Goal: Task Accomplishment & Management: Complete application form

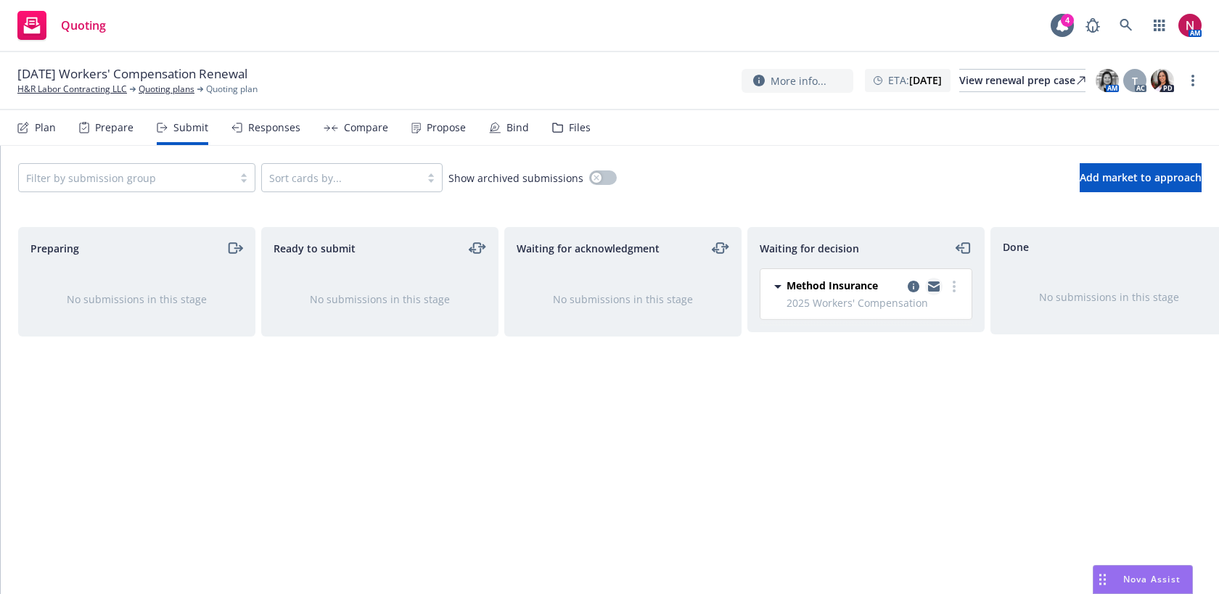
click at [934, 286] on icon "copy logging email" at bounding box center [934, 286] width 12 height 10
click at [935, 288] on icon "copy logging email" at bounding box center [934, 288] width 12 height 7
click at [560, 129] on div "Files" at bounding box center [571, 127] width 38 height 35
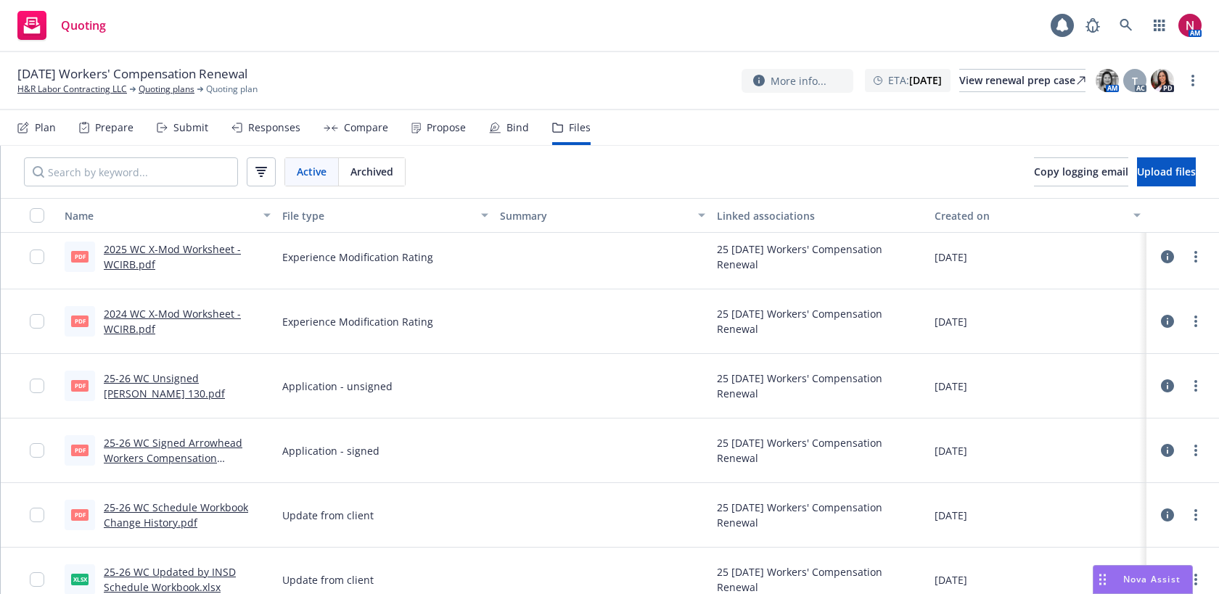
scroll to position [147, 0]
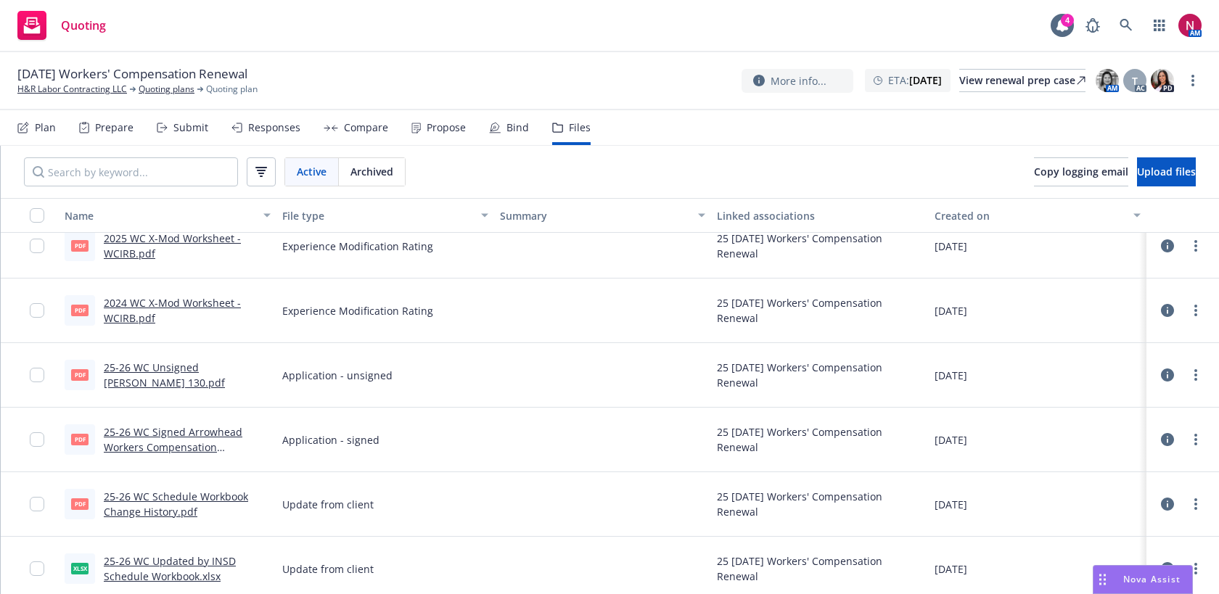
click at [197, 371] on link "25-26 WC Unsigned [PERSON_NAME] 130.pdf" at bounding box center [164, 375] width 121 height 29
click at [195, 433] on link "25-26 WC Signed Arrowhead Workers Compensation Contractors Supplemental - Contr…" at bounding box center [173, 454] width 139 height 59
click at [183, 136] on div "Submit" at bounding box center [183, 127] width 52 height 35
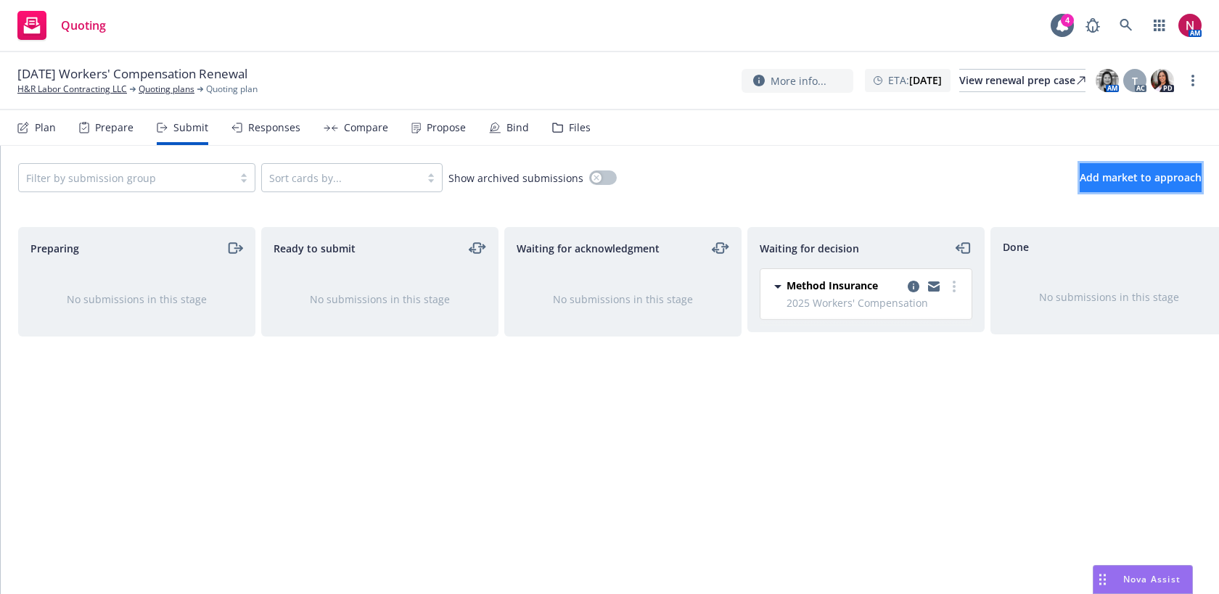
click at [1108, 173] on span "Add market to approach" at bounding box center [1141, 177] width 122 height 14
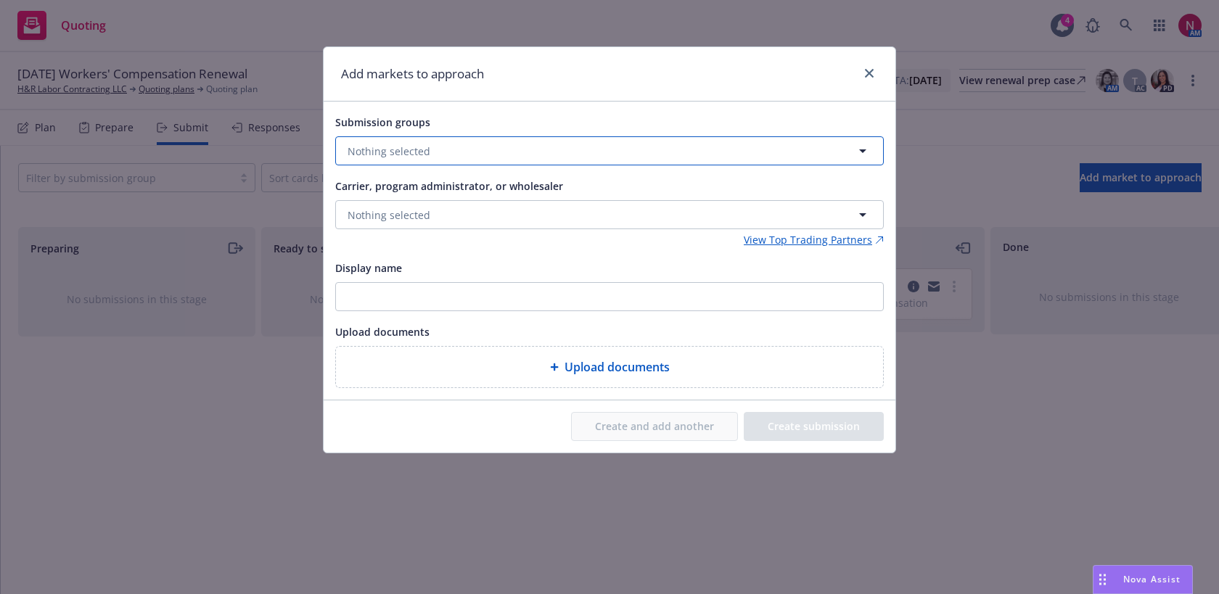
click at [442, 152] on button "Nothing selected" at bounding box center [609, 150] width 548 height 29
click at [358, 221] on input "checkbox" at bounding box center [358, 223] width 15 height 15
checkbox input "true"
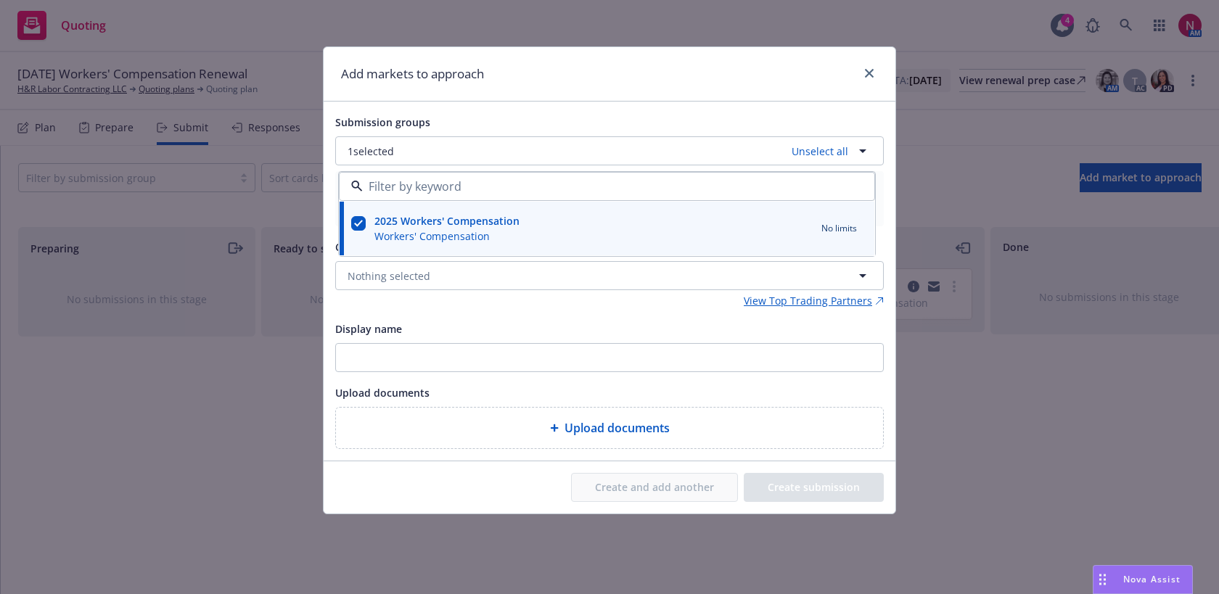
click at [486, 309] on div "Submission groups 1 selected Unselect all 2025 Workers' Compensation Workers' C…" at bounding box center [609, 281] width 548 height 336
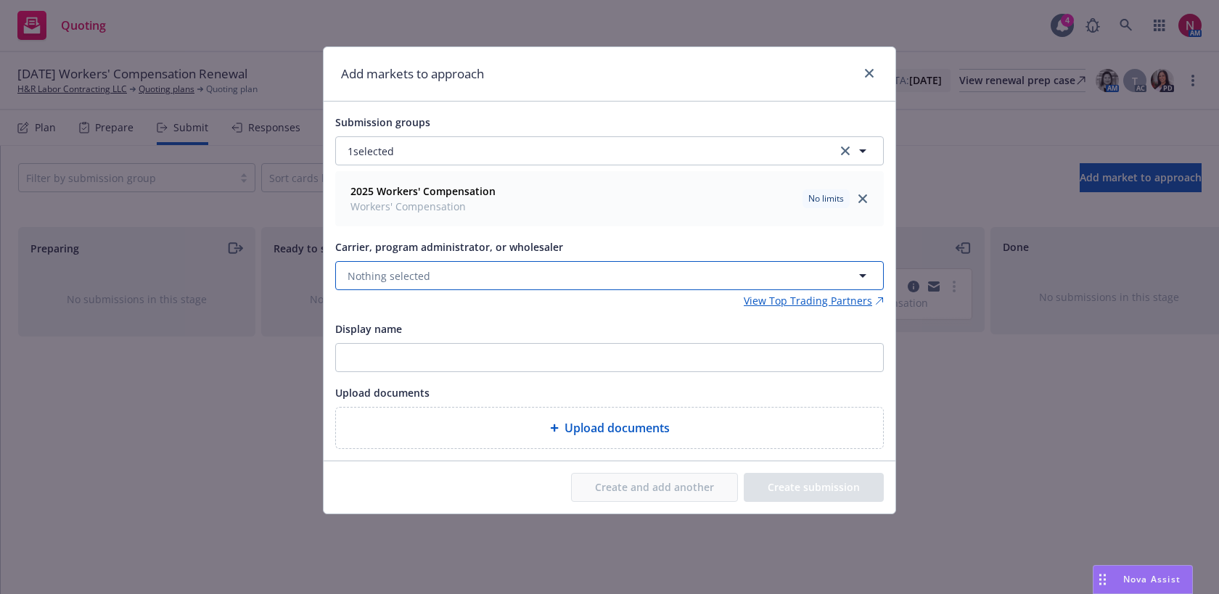
click at [487, 281] on button "Nothing selected" at bounding box center [609, 275] width 548 height 29
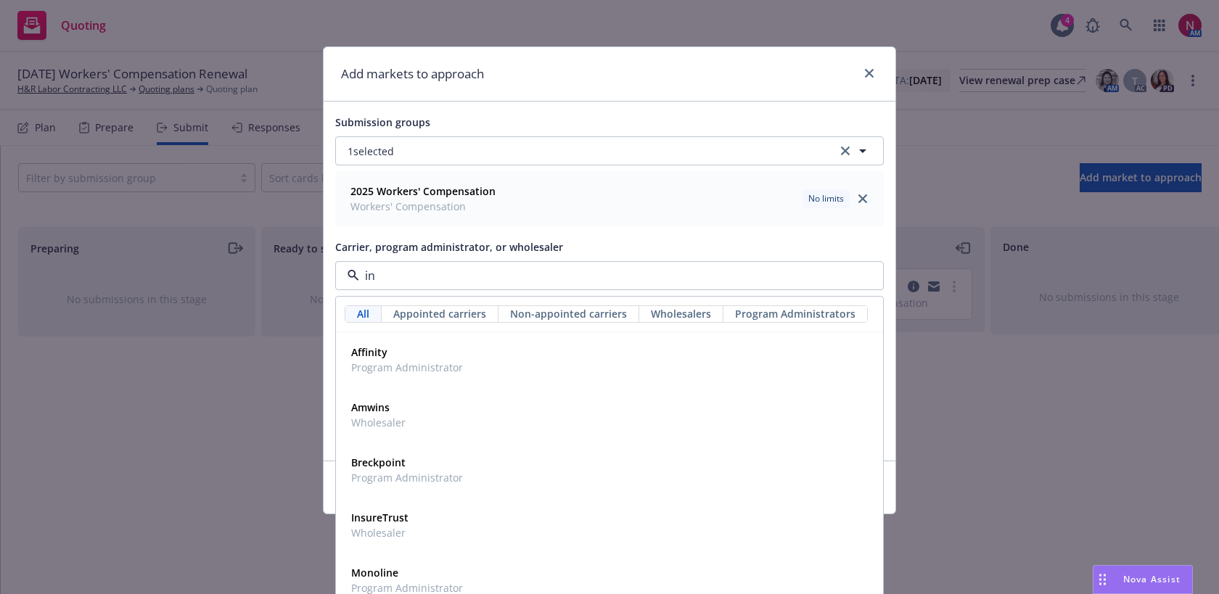
type input "i"
type input "icw"
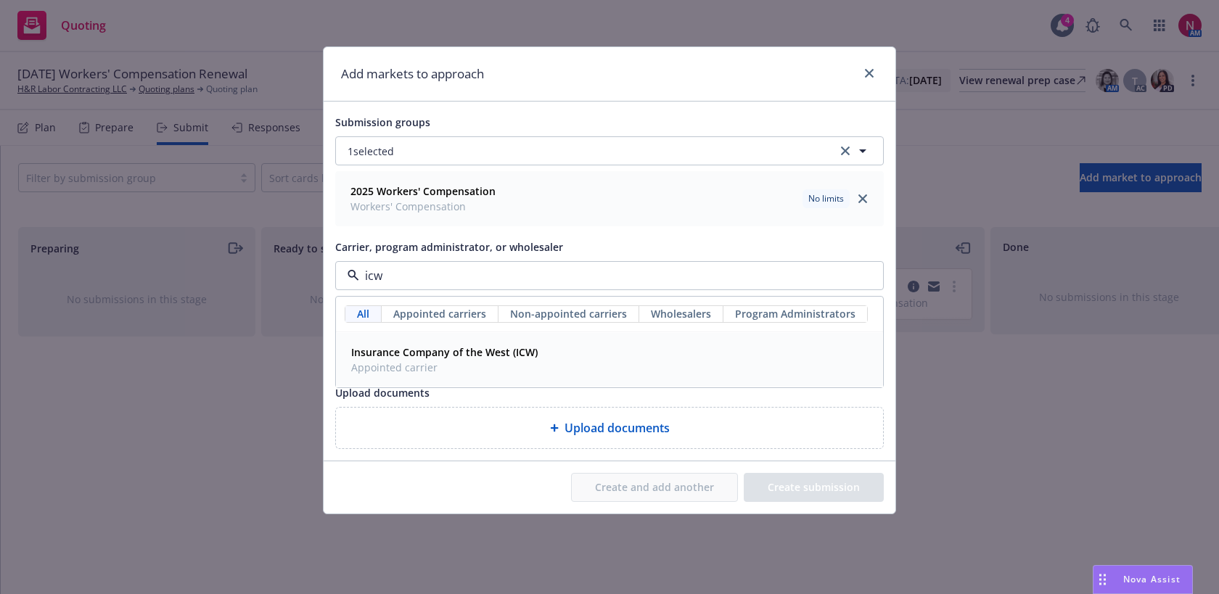
click at [527, 351] on strong "Insurance Company of the West (ICW)" at bounding box center [444, 352] width 186 height 14
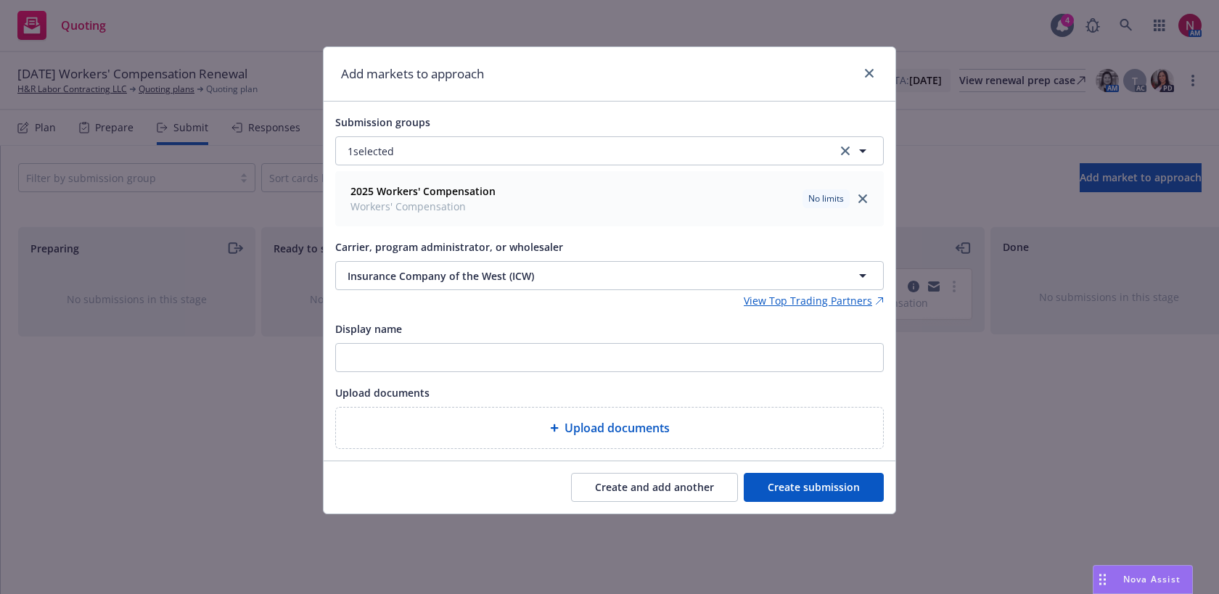
click at [770, 483] on button "Create submission" at bounding box center [814, 487] width 140 height 29
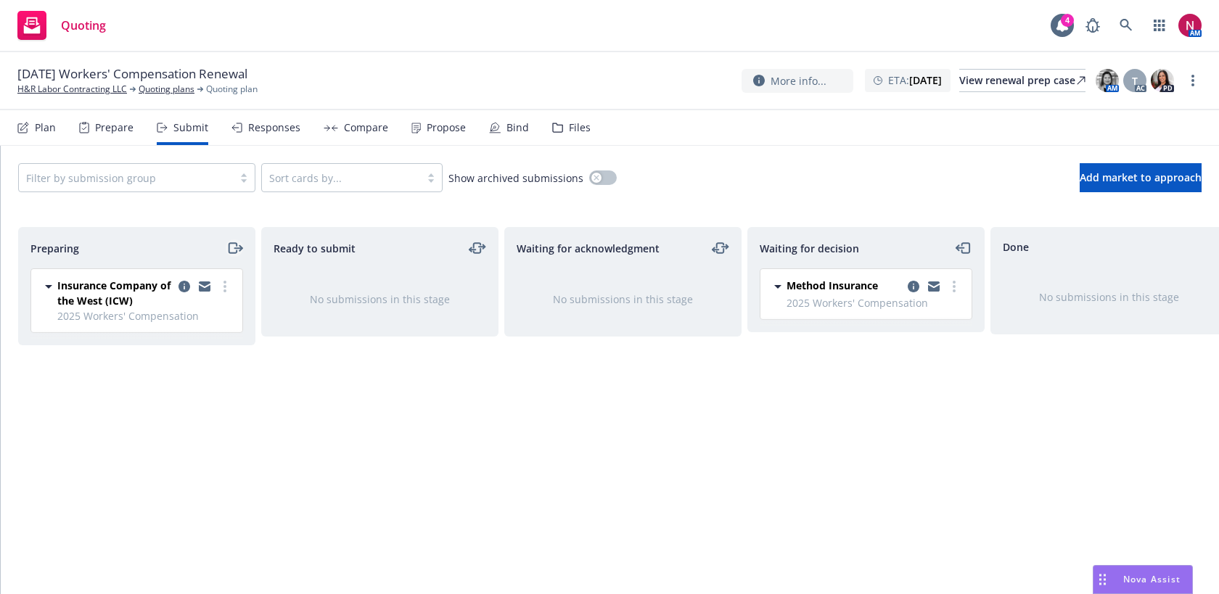
click at [239, 250] on icon "moveRight" at bounding box center [234, 247] width 17 height 17
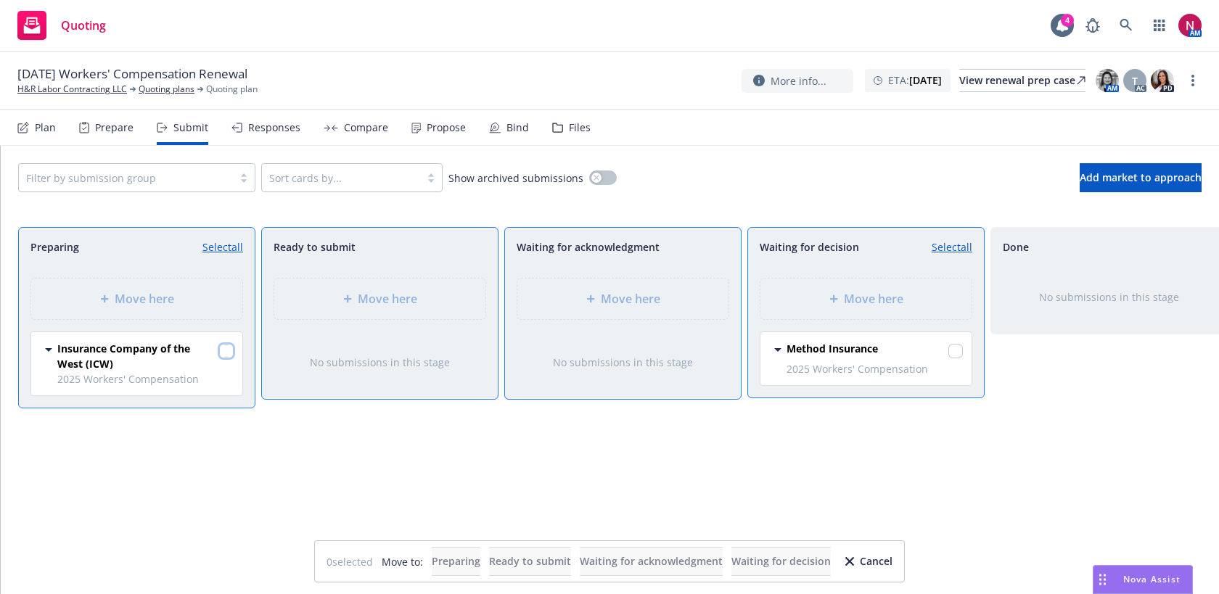
click at [229, 350] on input "checkbox" at bounding box center [226, 351] width 15 height 15
checkbox input "true"
click at [830, 290] on div "Move here" at bounding box center [866, 298] width 188 height 17
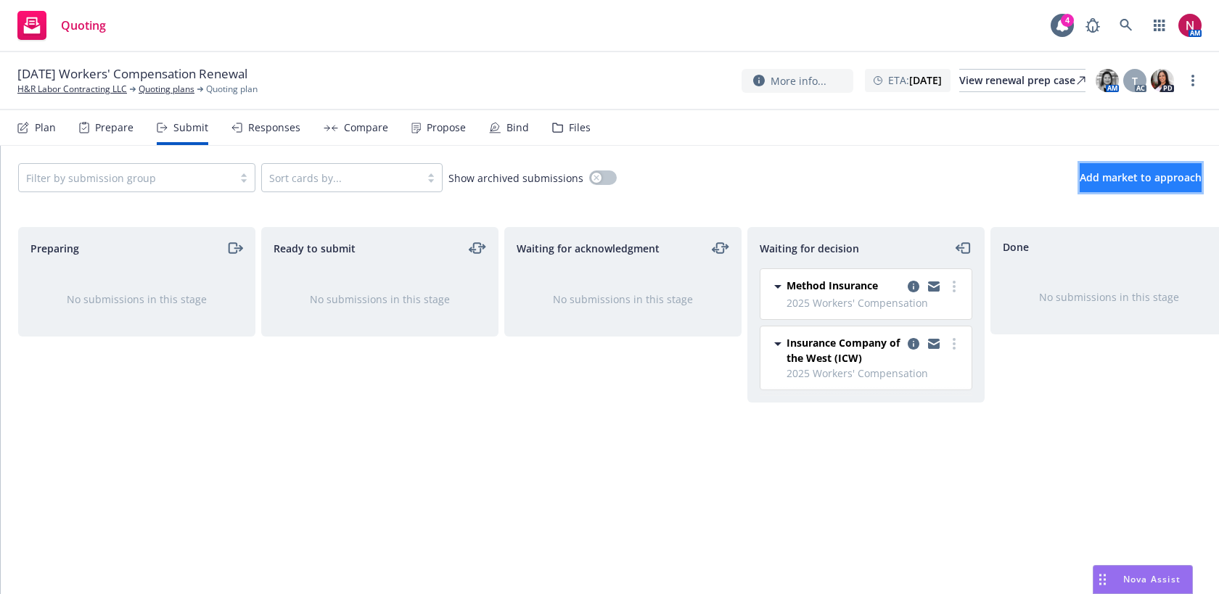
click at [1106, 181] on span "Add market to approach" at bounding box center [1141, 177] width 122 height 14
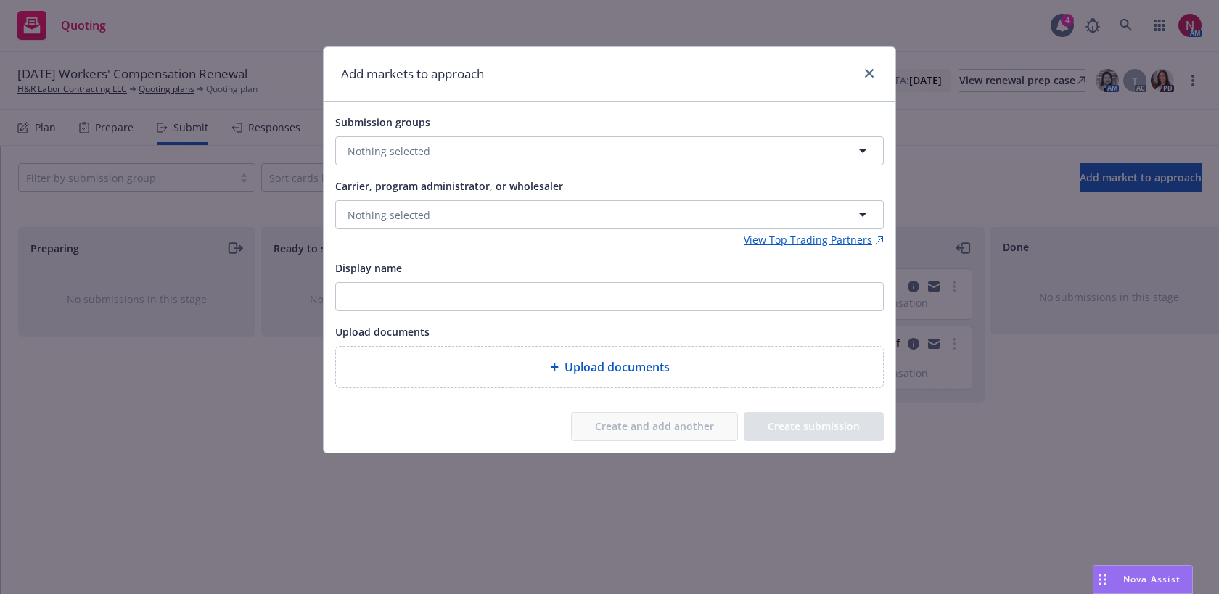
click at [567, 134] on div "Submission groups Nothing selected" at bounding box center [609, 139] width 548 height 52
click at [550, 147] on button "Nothing selected" at bounding box center [609, 150] width 548 height 29
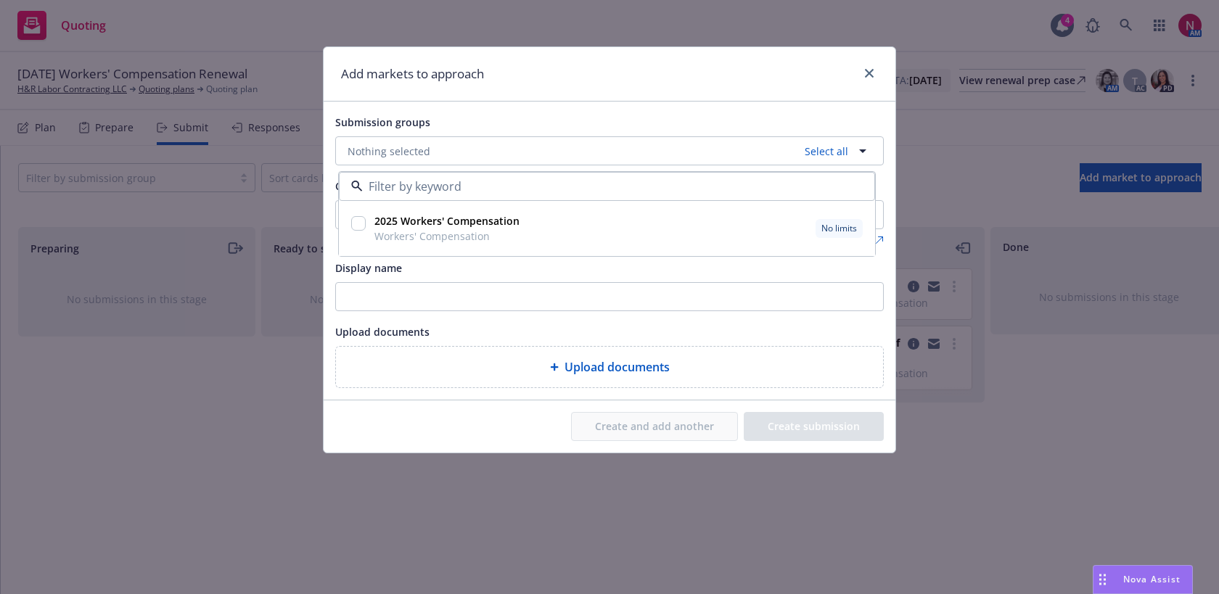
click at [360, 222] on input "checkbox" at bounding box center [358, 223] width 15 height 15
checkbox input "true"
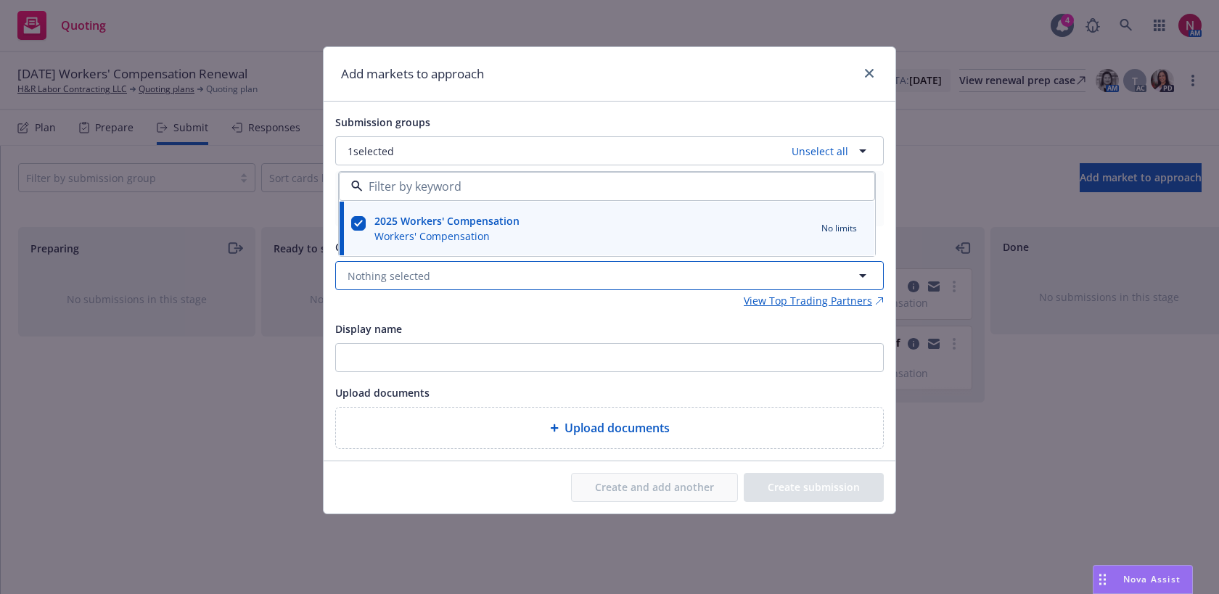
click at [414, 286] on button "Nothing selected" at bounding box center [609, 275] width 548 height 29
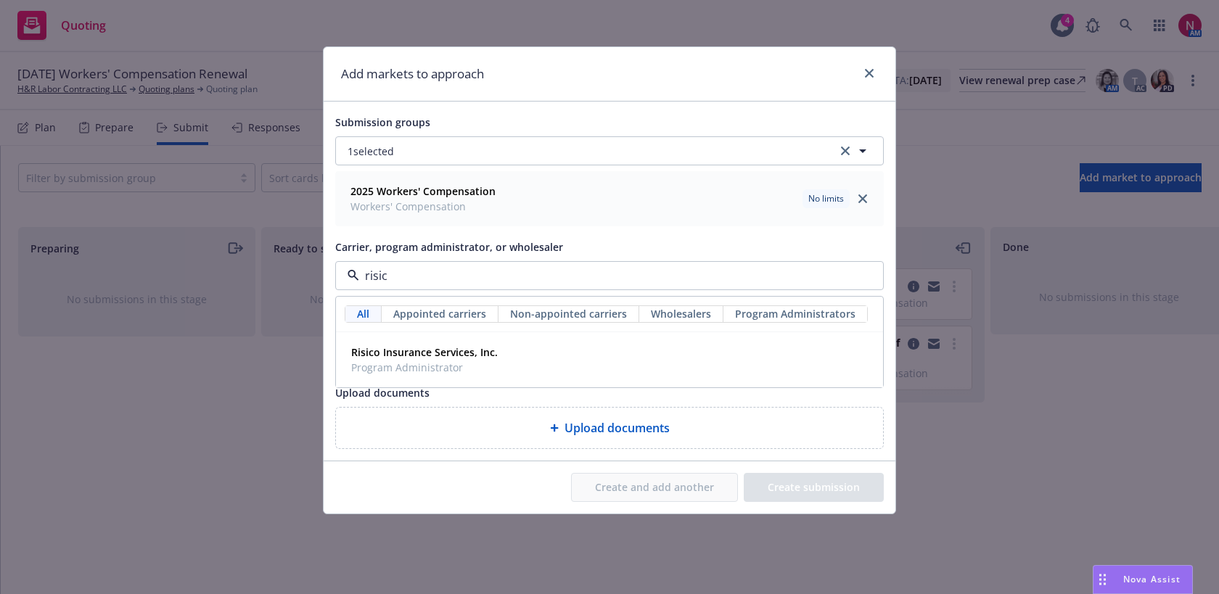
type input "risico"
click at [392, 345] on strong "Risico Insurance Services, Inc." at bounding box center [424, 352] width 147 height 14
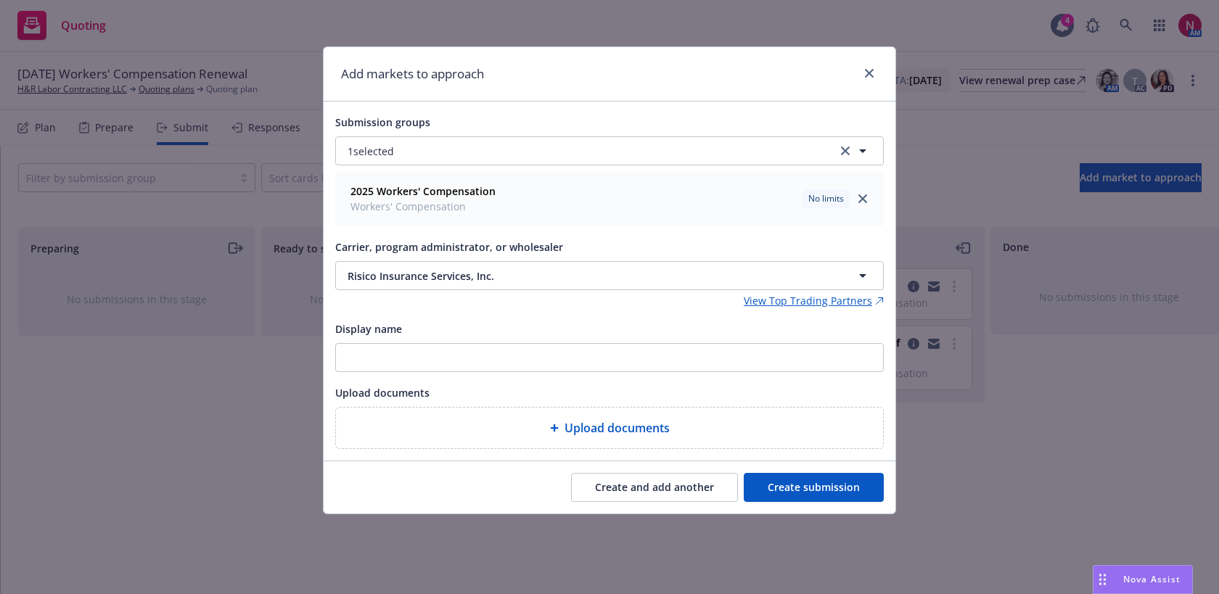
click at [673, 490] on button "Create and add another" at bounding box center [654, 487] width 167 height 29
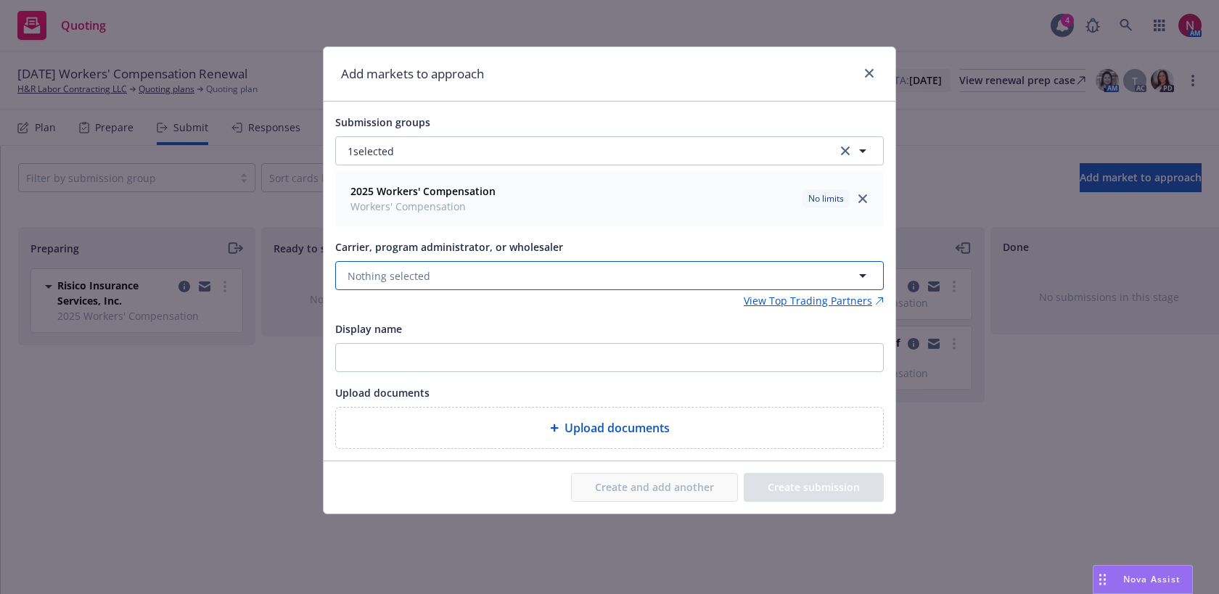
click at [561, 269] on button "Nothing selected" at bounding box center [609, 275] width 548 height 29
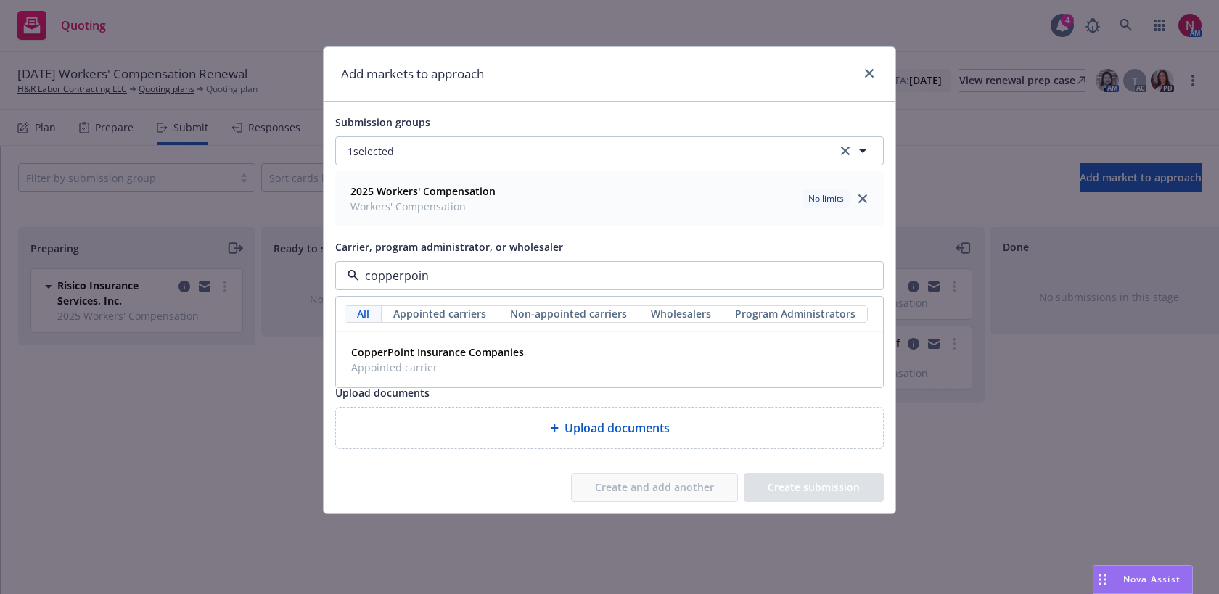
type input "copperpoint"
click at [572, 351] on div "CopperPoint Insurance Companies Appointed carrier" at bounding box center [609, 360] width 528 height 36
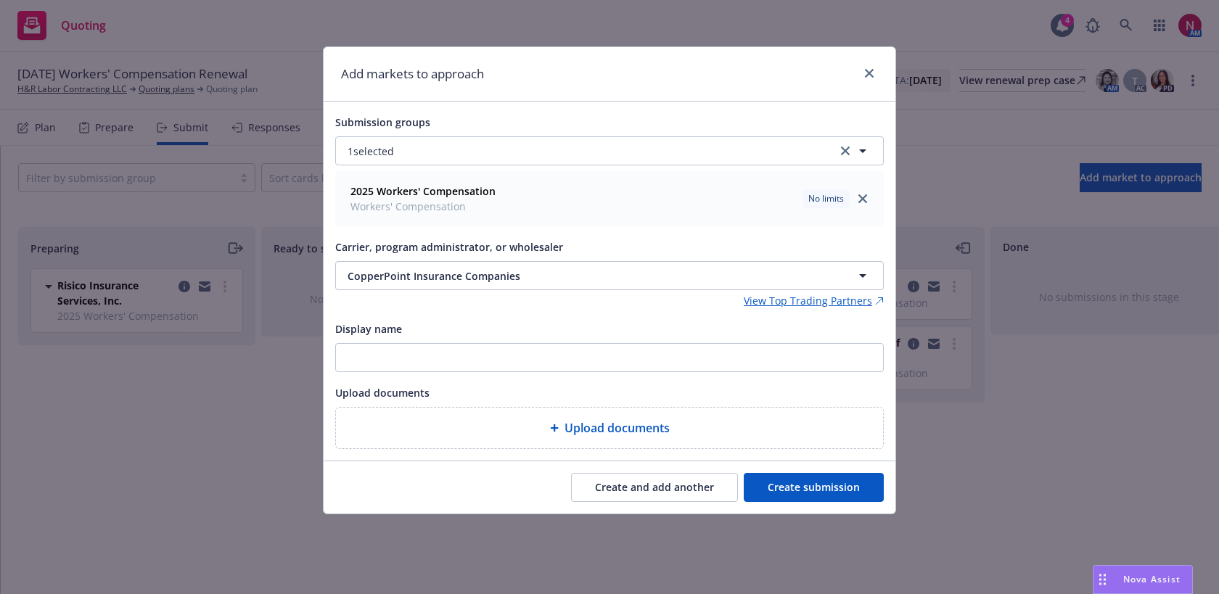
click at [631, 493] on button "Create and add another" at bounding box center [654, 487] width 167 height 29
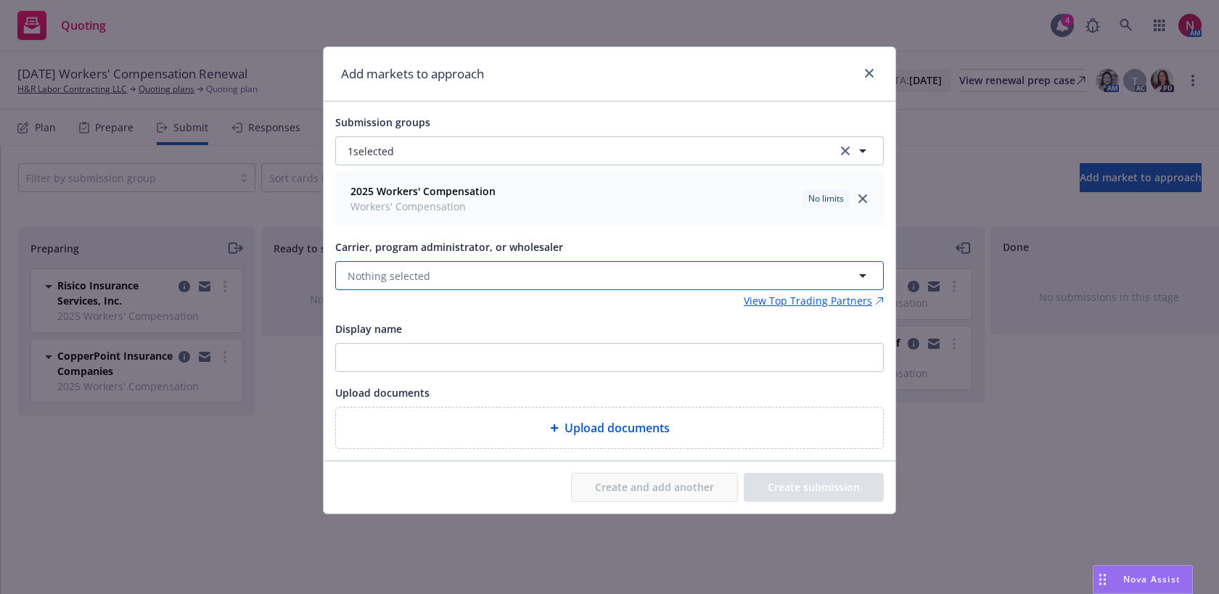
click at [506, 278] on button "Nothing selected" at bounding box center [609, 275] width 548 height 29
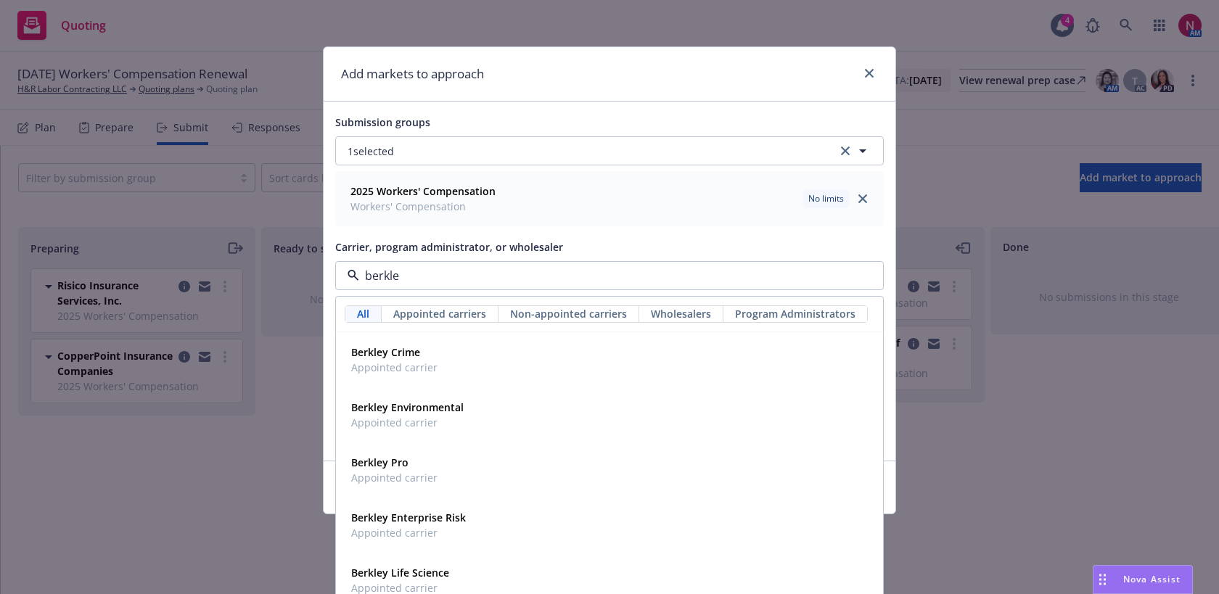
type input "berkley"
click at [509, 526] on div "Berkley Enterprise Risk Appointed carrier" at bounding box center [609, 525] width 528 height 36
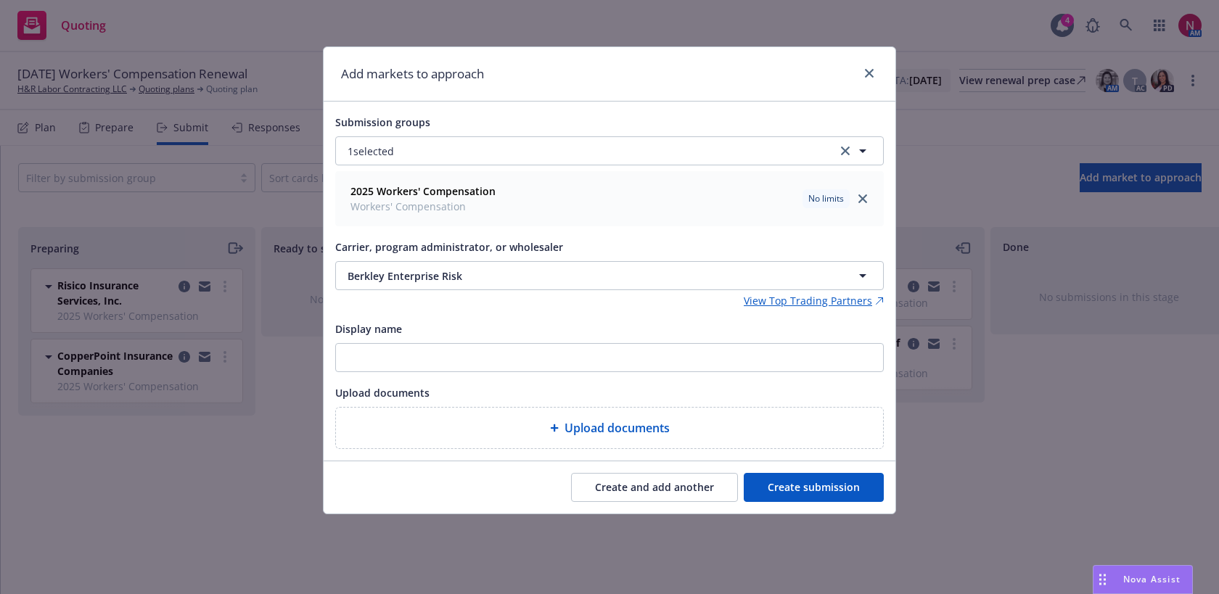
click at [815, 490] on button "Create submission" at bounding box center [814, 487] width 140 height 29
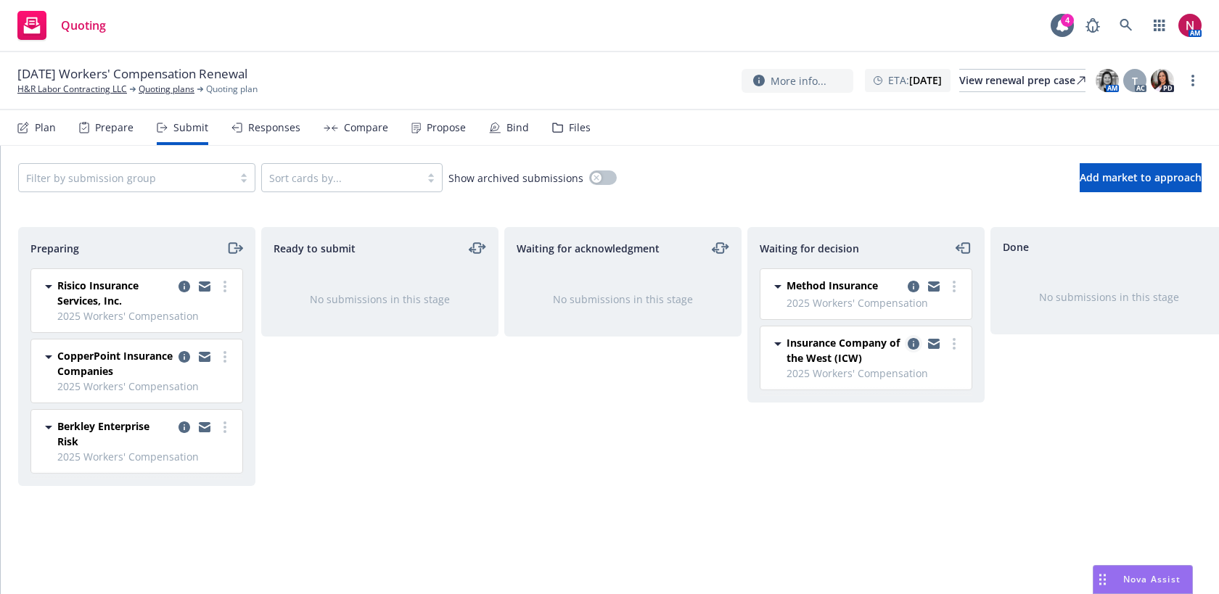
click at [910, 342] on icon "copy logging email" at bounding box center [914, 344] width 12 height 12
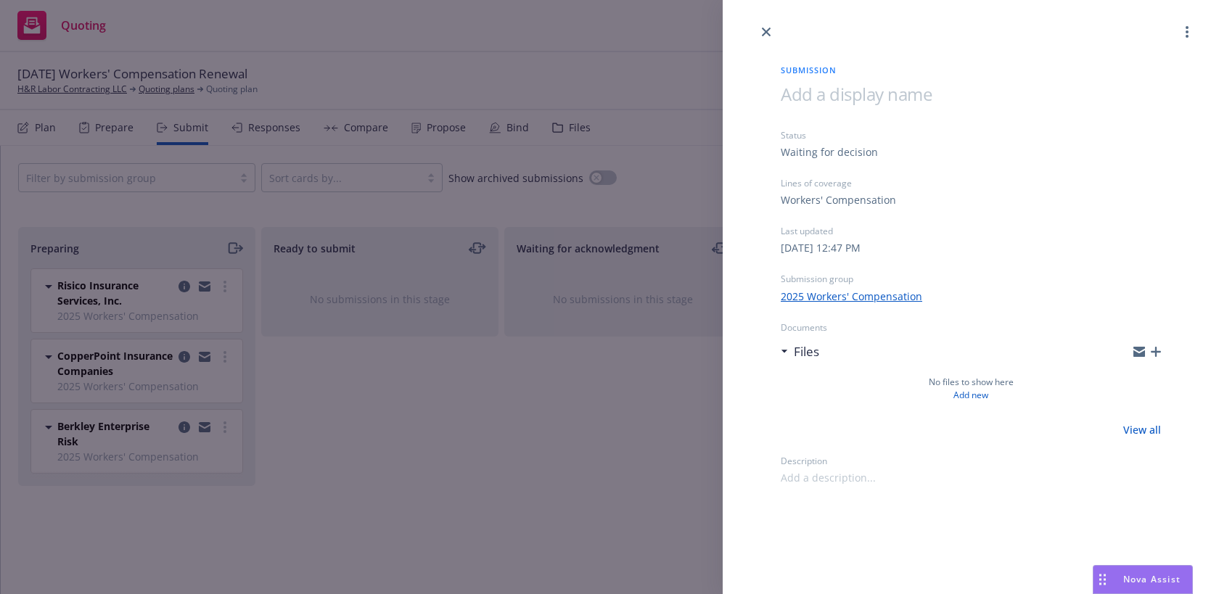
click at [853, 478] on span at bounding box center [828, 477] width 95 height 15
click at [1156, 350] on icon "button" at bounding box center [1156, 352] width 10 height 10
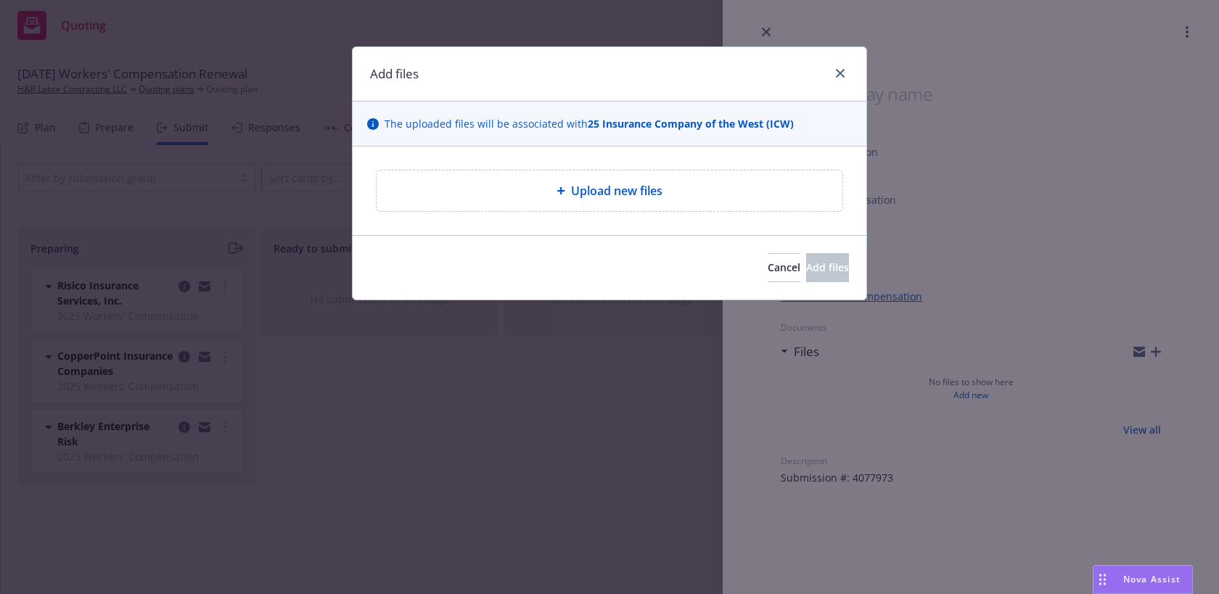
click at [723, 188] on div "Upload new files" at bounding box center [609, 190] width 443 height 17
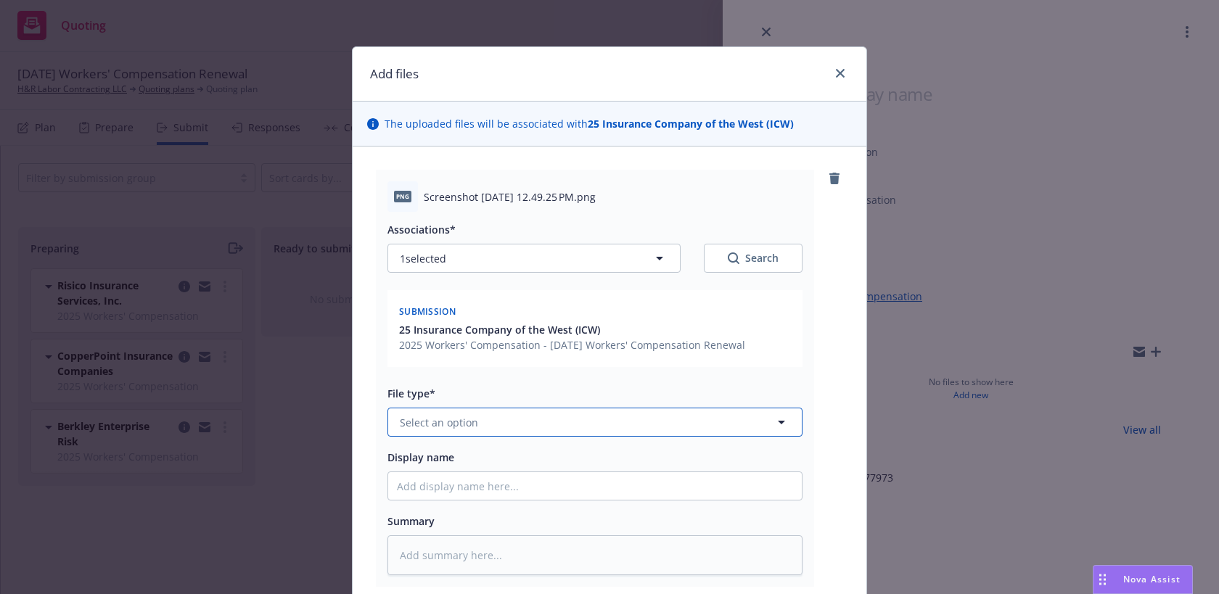
click at [612, 414] on button "Select an option" at bounding box center [594, 422] width 415 height 29
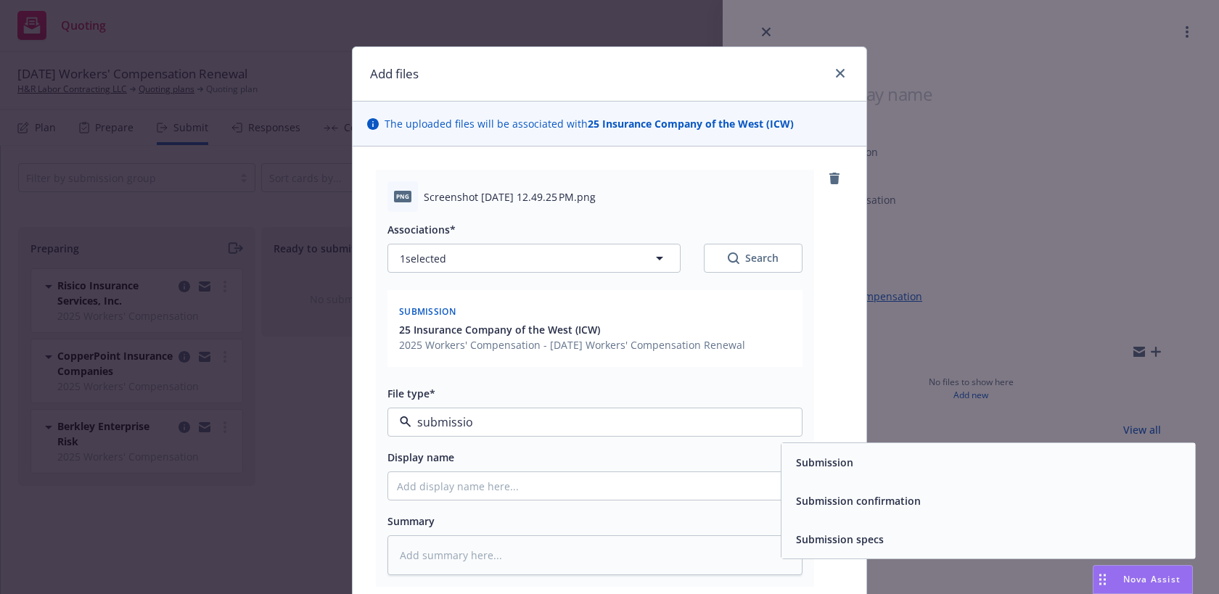
type input "submissiob"
click at [809, 462] on span "Submission" at bounding box center [824, 462] width 57 height 15
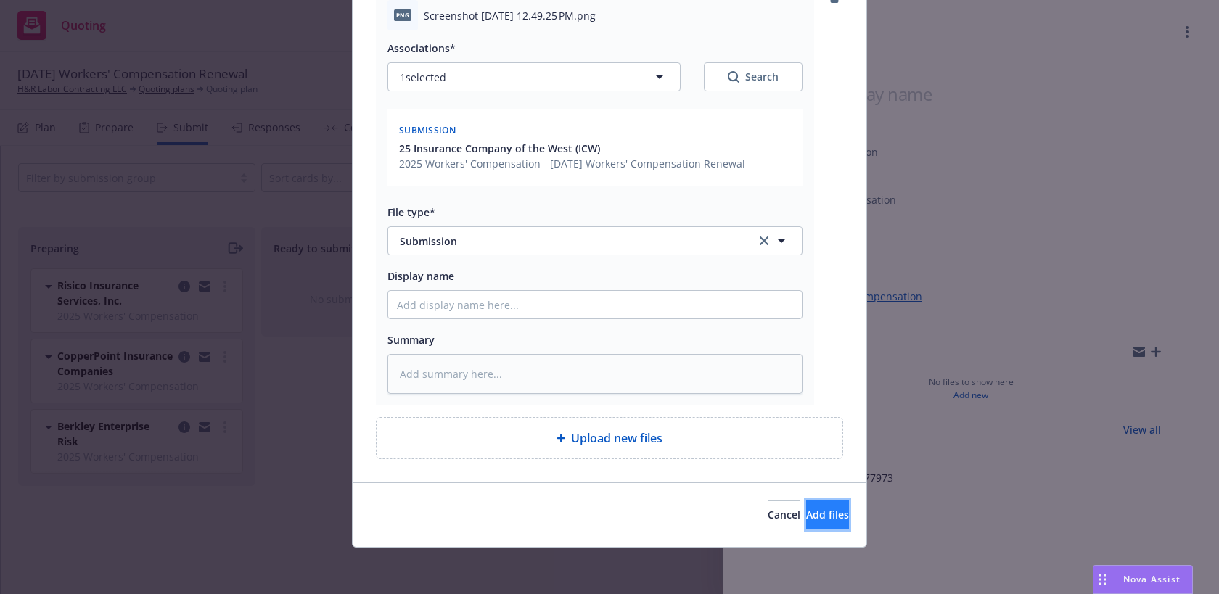
click at [816, 507] on button "Add files" at bounding box center [827, 515] width 43 height 29
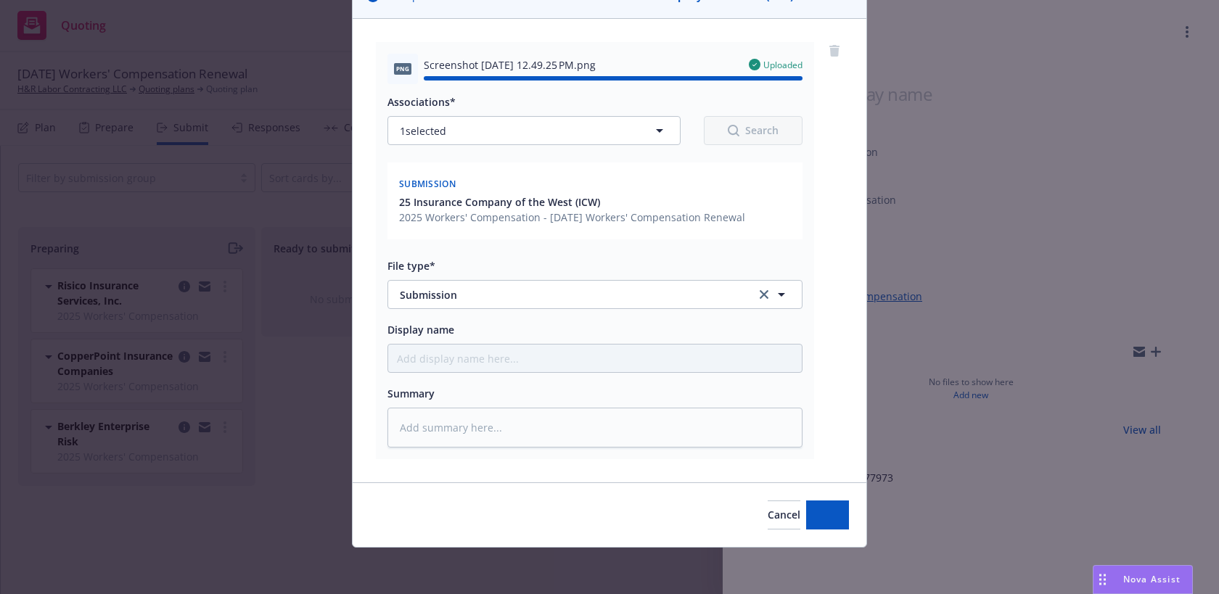
type textarea "x"
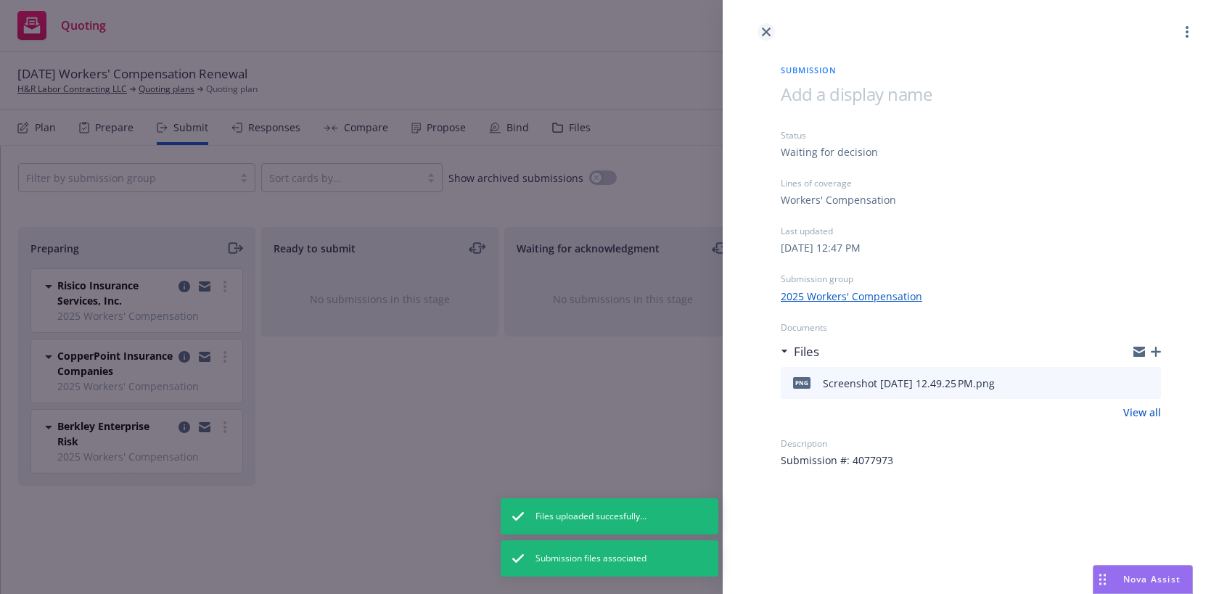
click at [765, 29] on icon "close" at bounding box center [766, 32] width 9 height 9
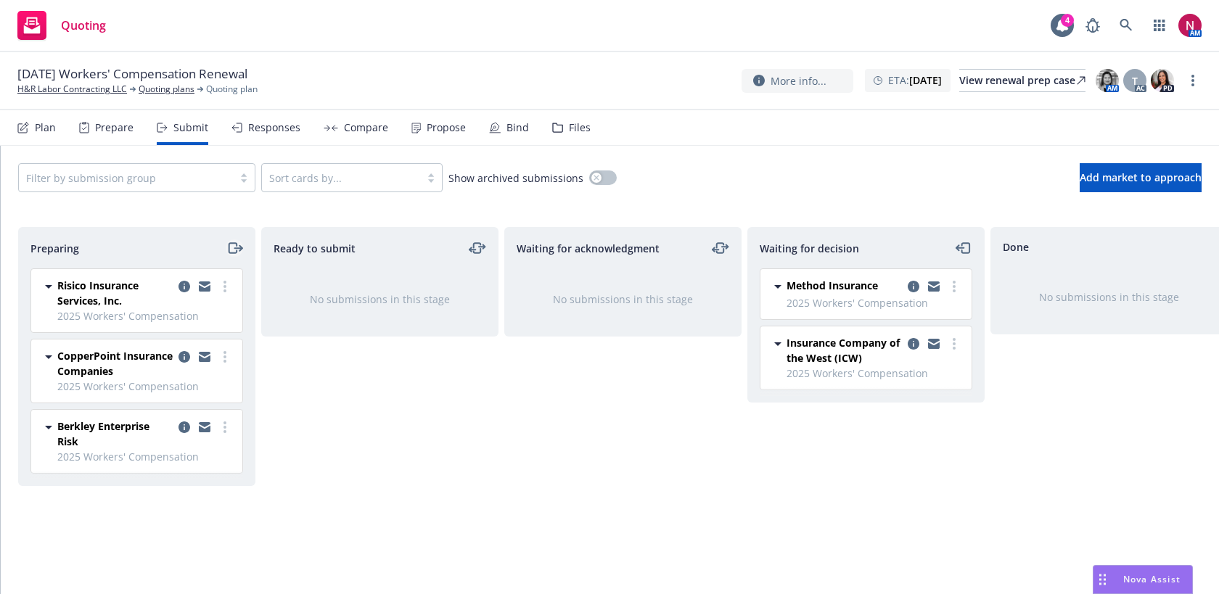
click at [236, 244] on icon "moveRight" at bounding box center [233, 248] width 8 height 10
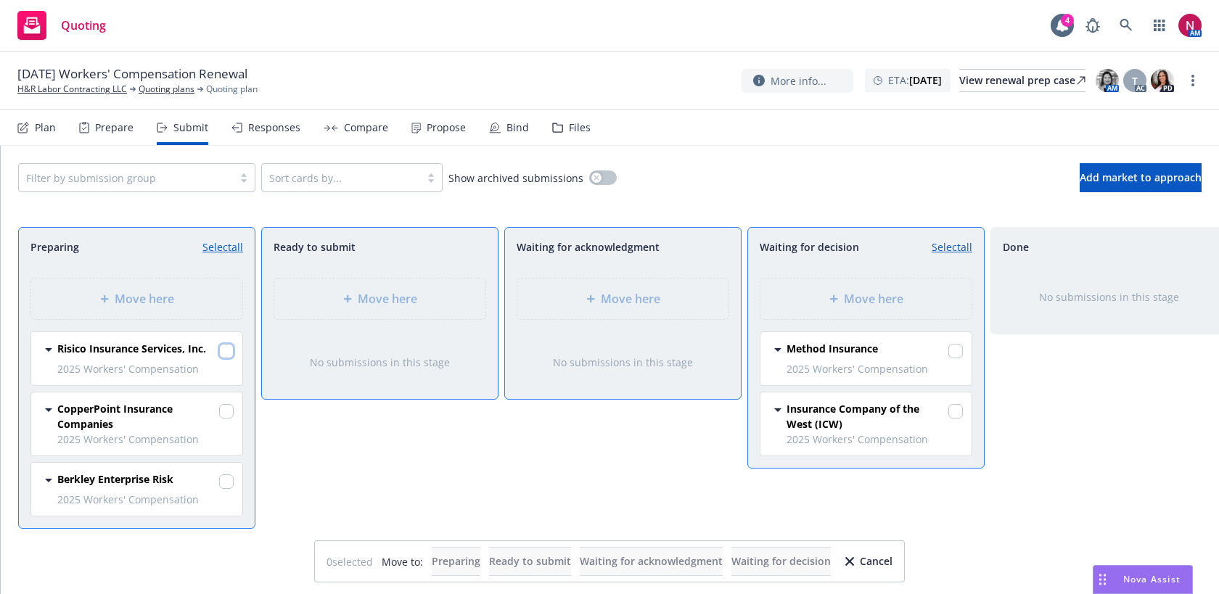
click at [229, 349] on input "checkbox" at bounding box center [226, 351] width 15 height 15
checkbox input "true"
click at [652, 295] on span "Move here" at bounding box center [630, 298] width 59 height 17
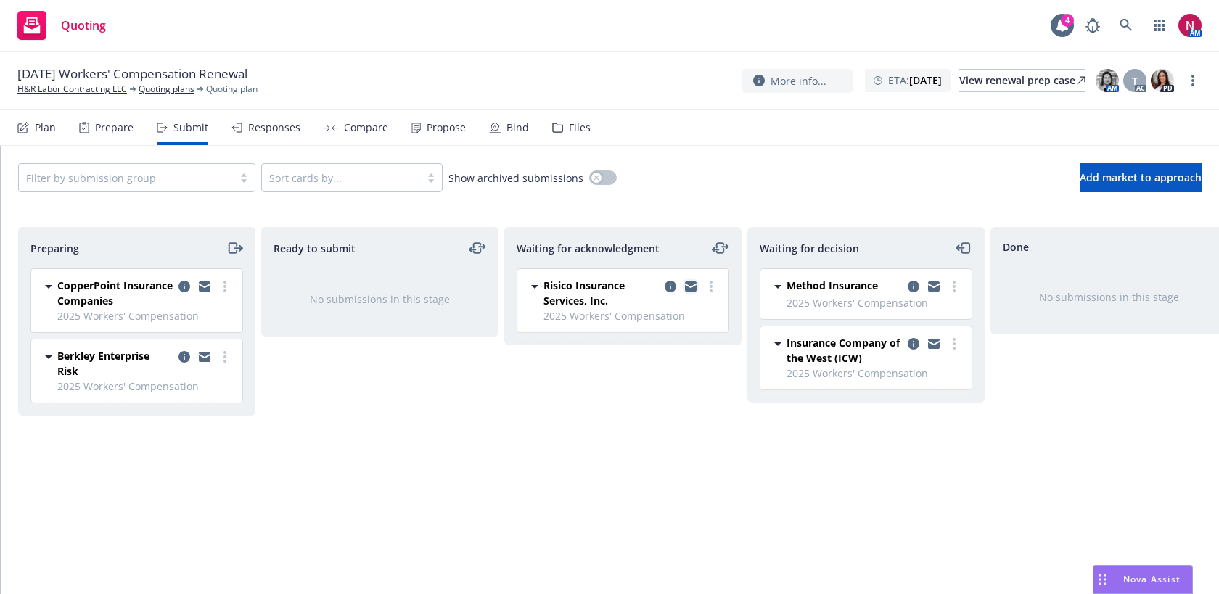
click at [687, 283] on icon "copy logging email" at bounding box center [691, 283] width 12 height 5
click at [234, 245] on icon "moveRight" at bounding box center [234, 247] width 17 height 17
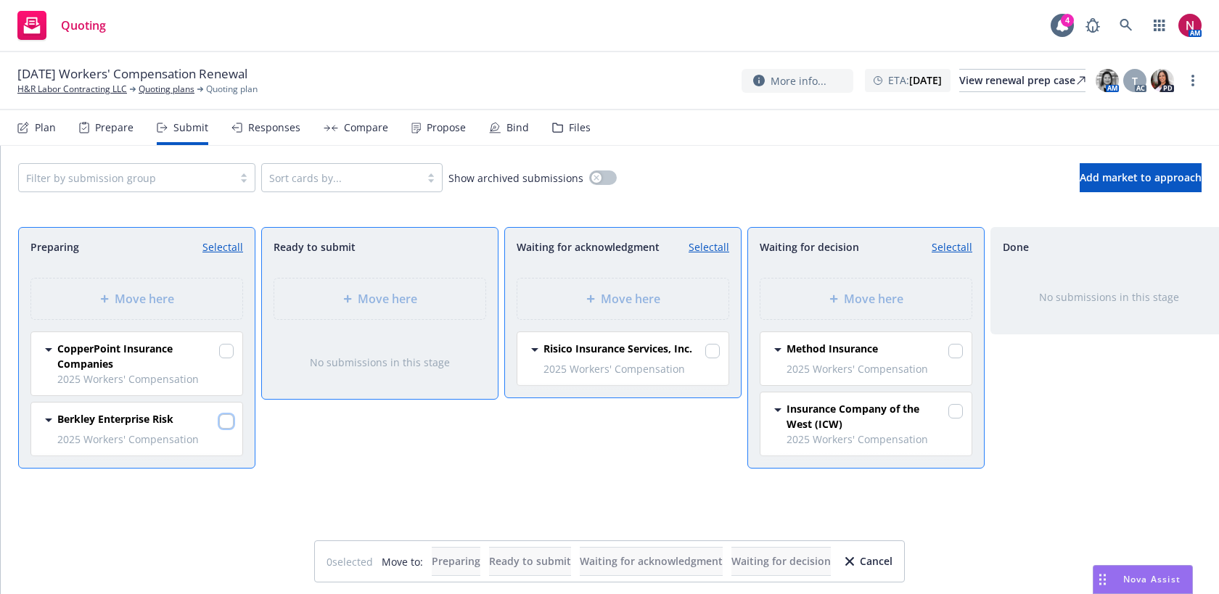
click at [227, 422] on input "checkbox" at bounding box center [226, 421] width 15 height 15
checkbox input "true"
click at [609, 303] on span "Move here" at bounding box center [630, 298] width 59 height 17
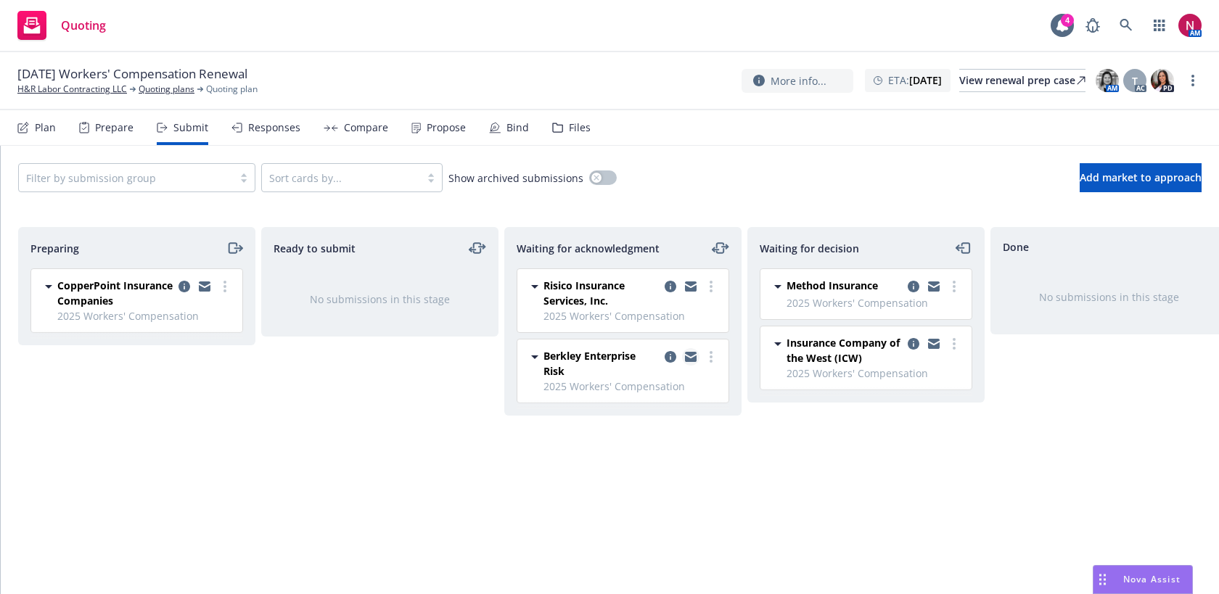
click at [698, 358] on link "copy logging email" at bounding box center [690, 356] width 17 height 17
click at [570, 133] on div "Files" at bounding box center [580, 128] width 22 height 12
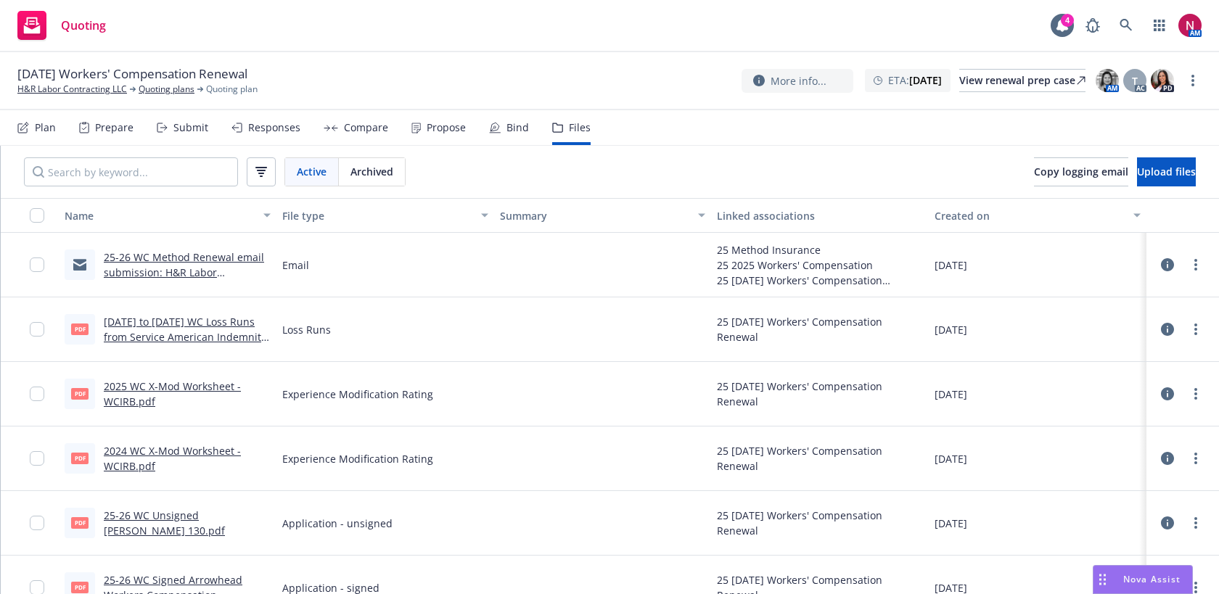
scroll to position [193, 0]
click at [194, 383] on link "2025 WC X-Mod Worksheet - WCIRB.pdf" at bounding box center [172, 393] width 137 height 29
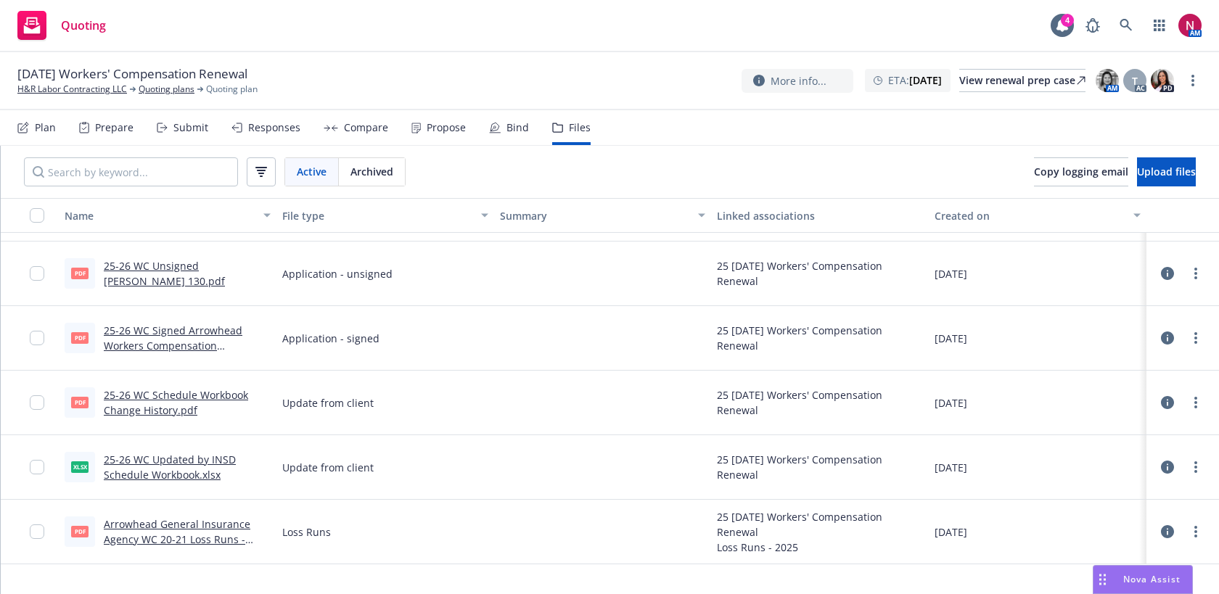
scroll to position [176, 0]
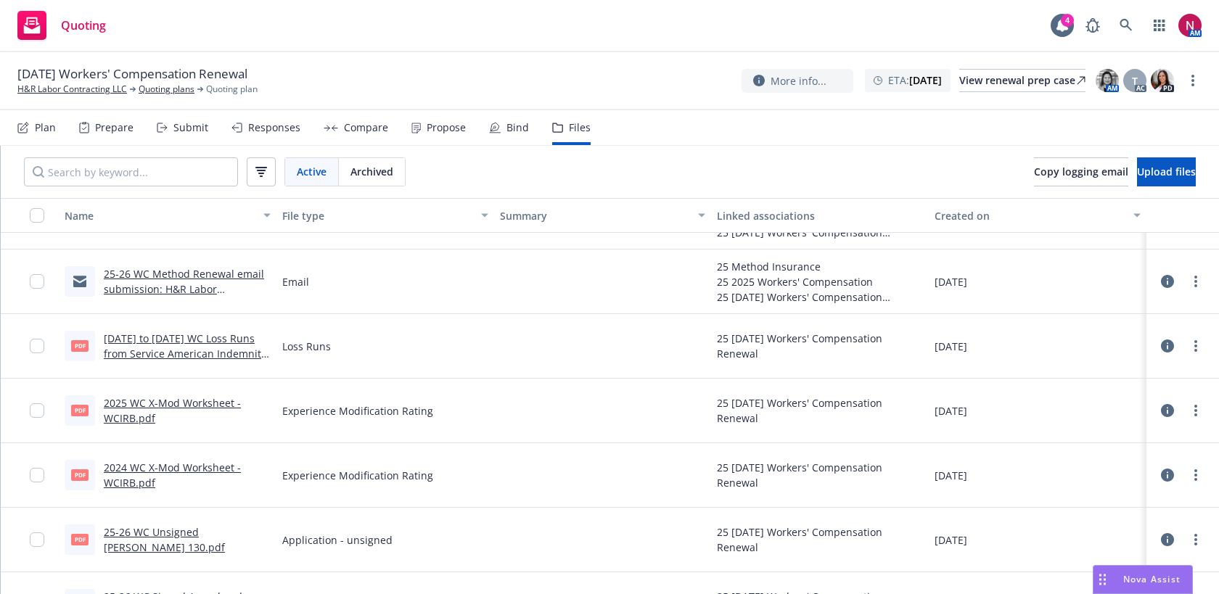
click at [236, 340] on link "[DATE] to [DATE] WC Loss Runs from Service American Indemnity Company Valued [D…" at bounding box center [185, 354] width 163 height 44
click at [193, 128] on div "Submit" at bounding box center [190, 128] width 35 height 12
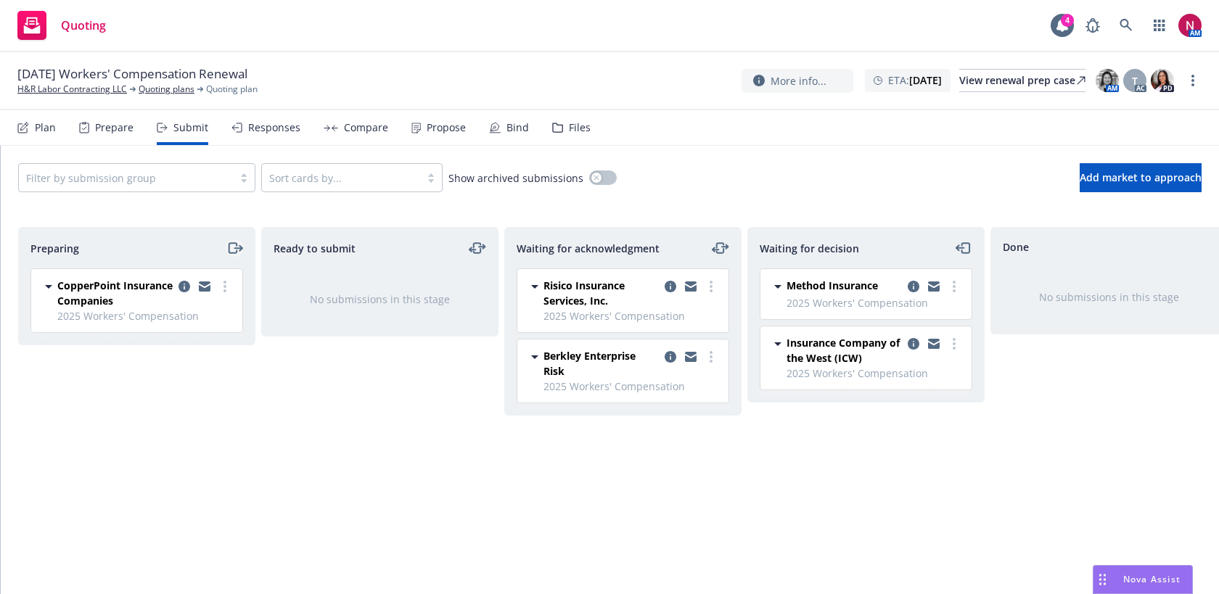
click at [232, 250] on icon "moveRight" at bounding box center [234, 247] width 17 height 17
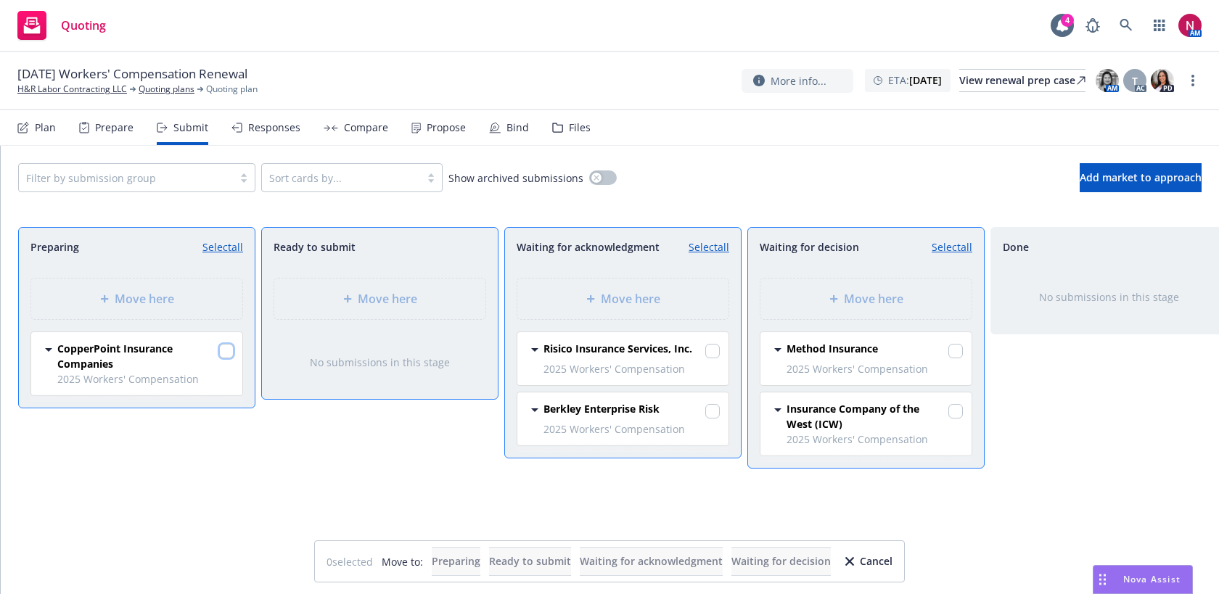
click at [229, 358] on input "checkbox" at bounding box center [226, 351] width 15 height 15
checkbox input "true"
click at [873, 281] on div "Move here" at bounding box center [865, 299] width 211 height 41
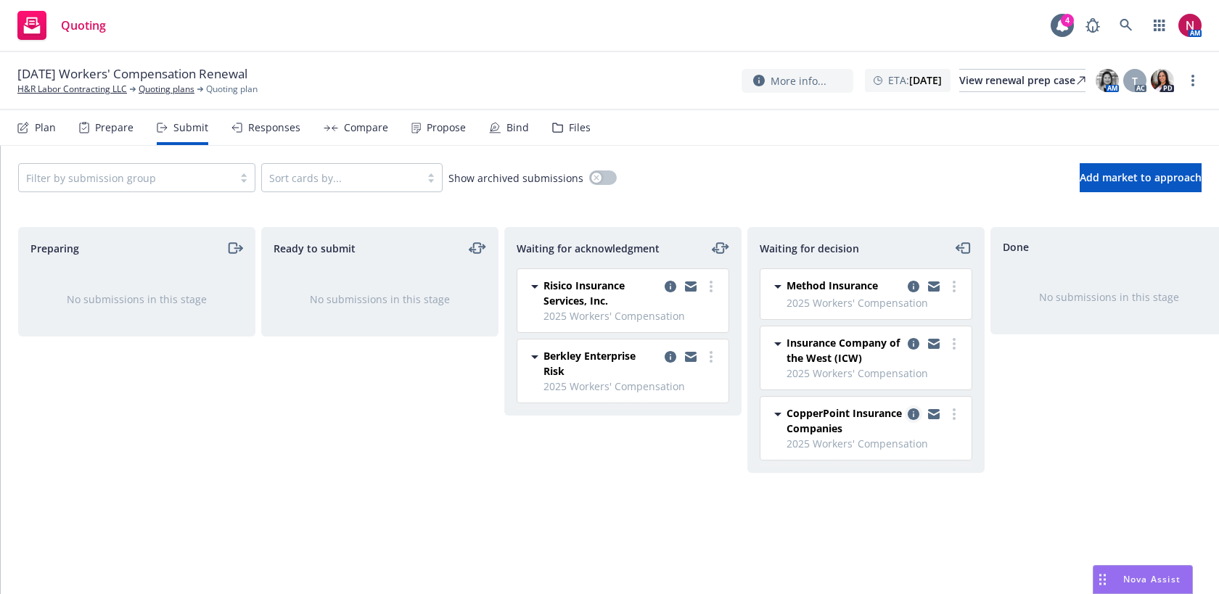
click at [908, 414] on icon "copy logging email" at bounding box center [914, 414] width 12 height 12
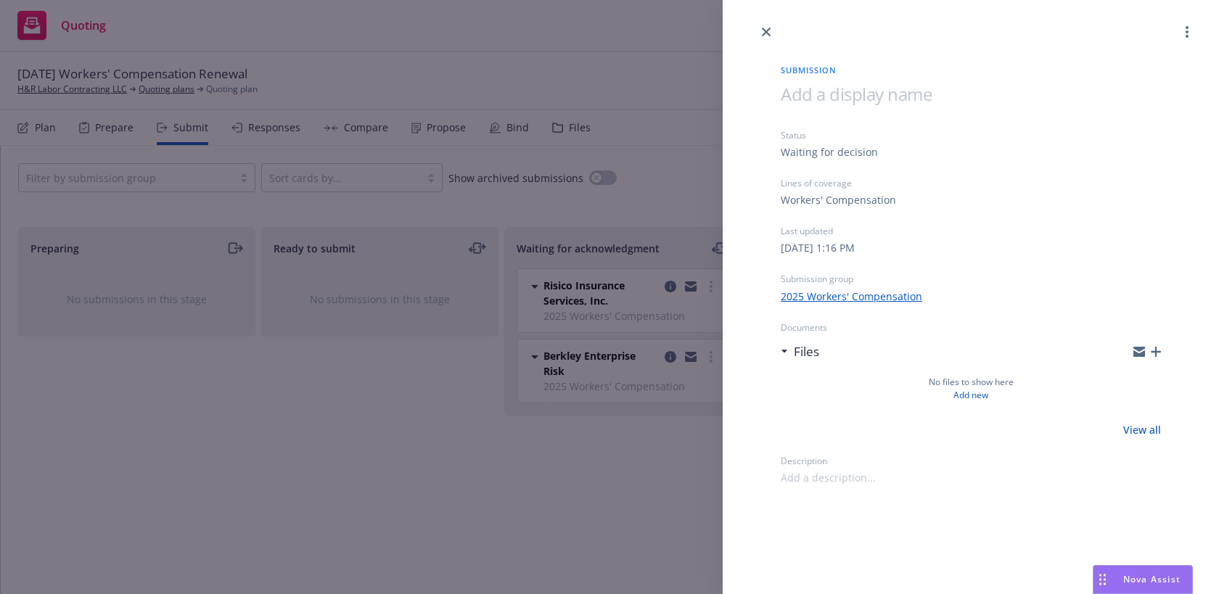
click at [878, 482] on div at bounding box center [971, 477] width 380 height 15
click at [1154, 351] on icon "button" at bounding box center [1156, 352] width 10 height 10
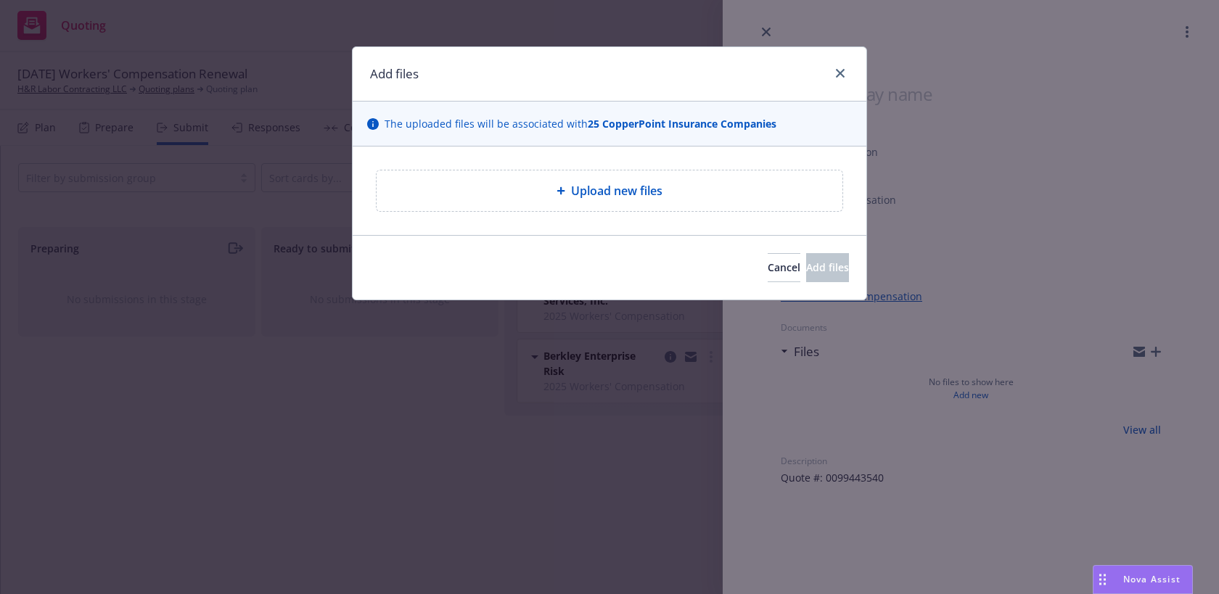
click at [708, 180] on div "Upload new files" at bounding box center [610, 190] width 466 height 41
type textarea "x"
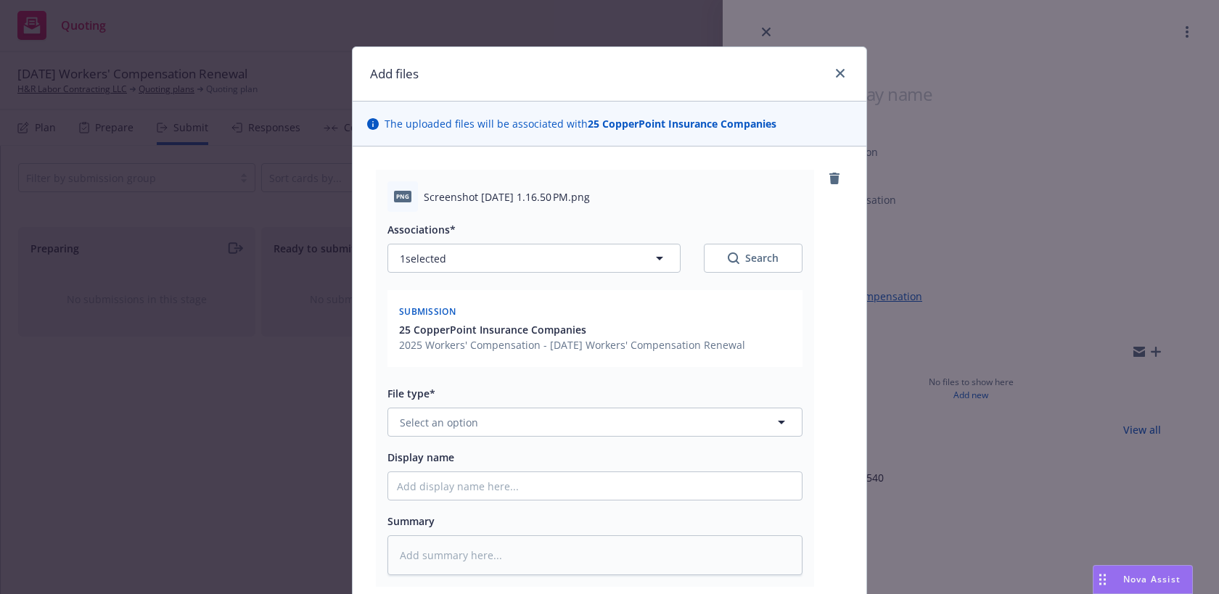
click at [551, 404] on div "File type* Select an option" at bounding box center [594, 411] width 415 height 52
click at [552, 417] on button "Select an option" at bounding box center [594, 422] width 415 height 29
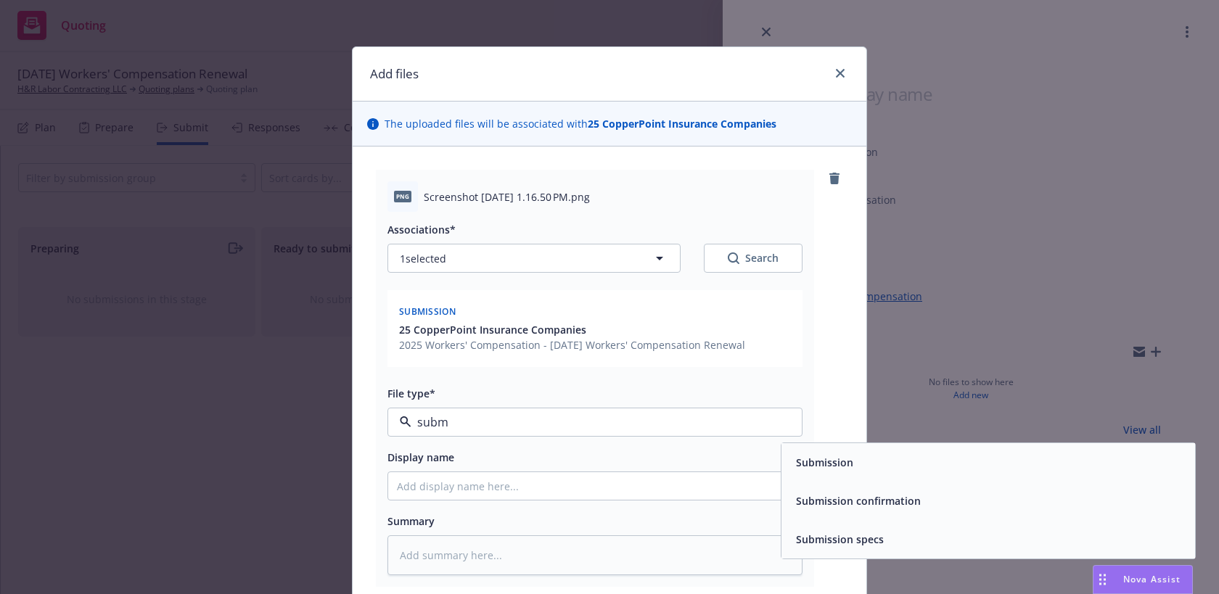
type input "submi"
click at [853, 472] on div "Submission" at bounding box center [823, 462] width 66 height 21
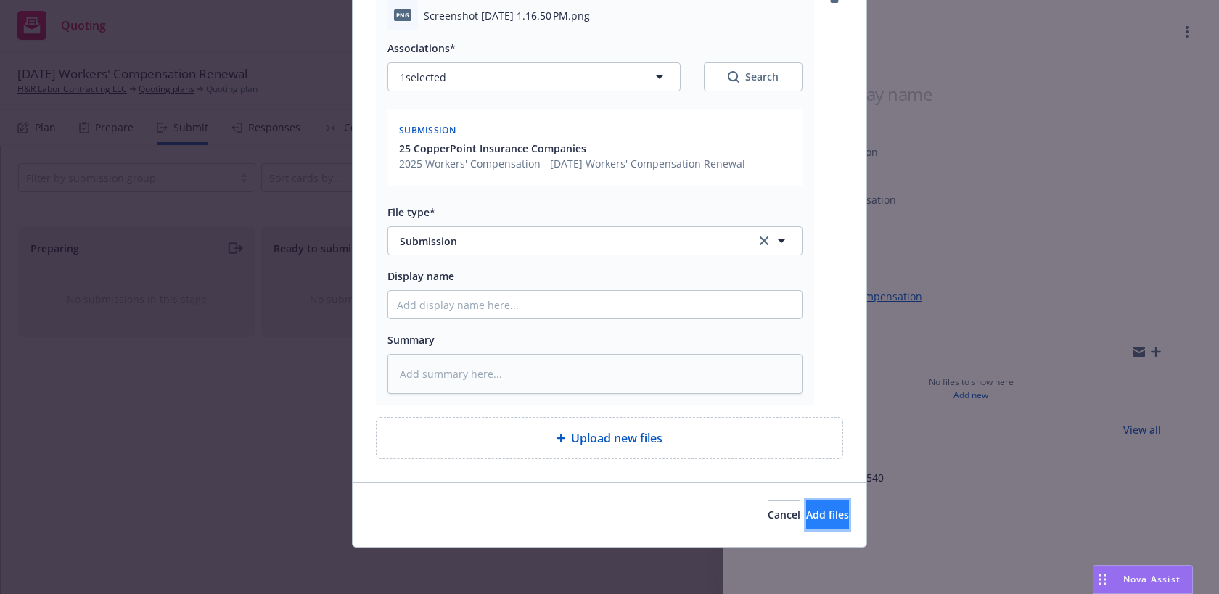
click at [821, 515] on span "Add files" at bounding box center [827, 515] width 43 height 14
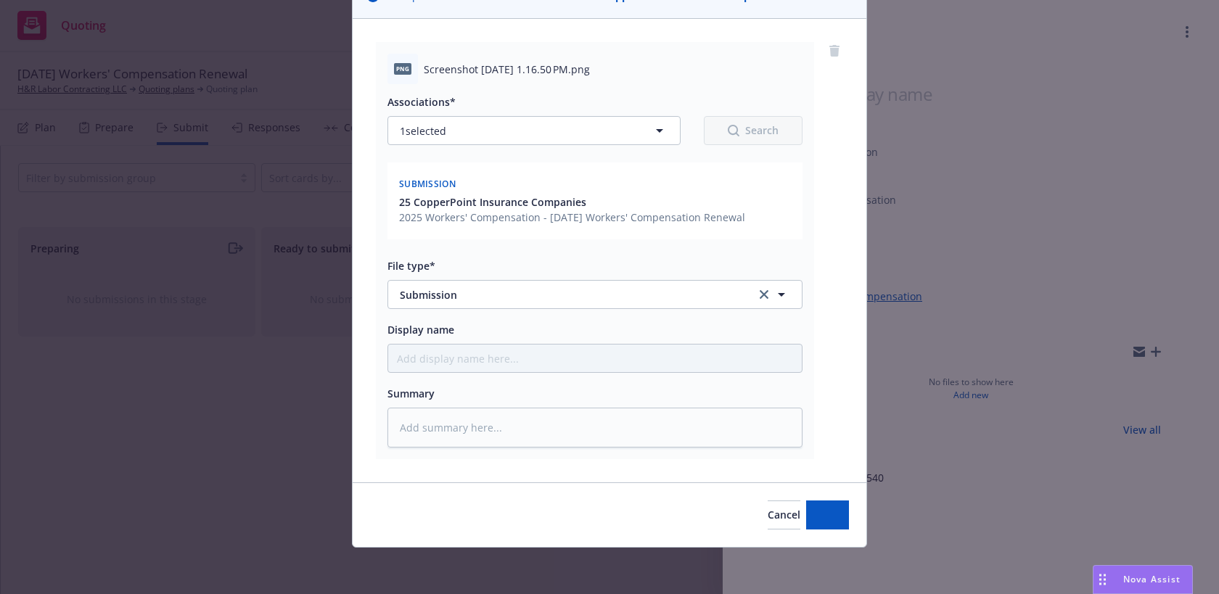
scroll to position [128, 0]
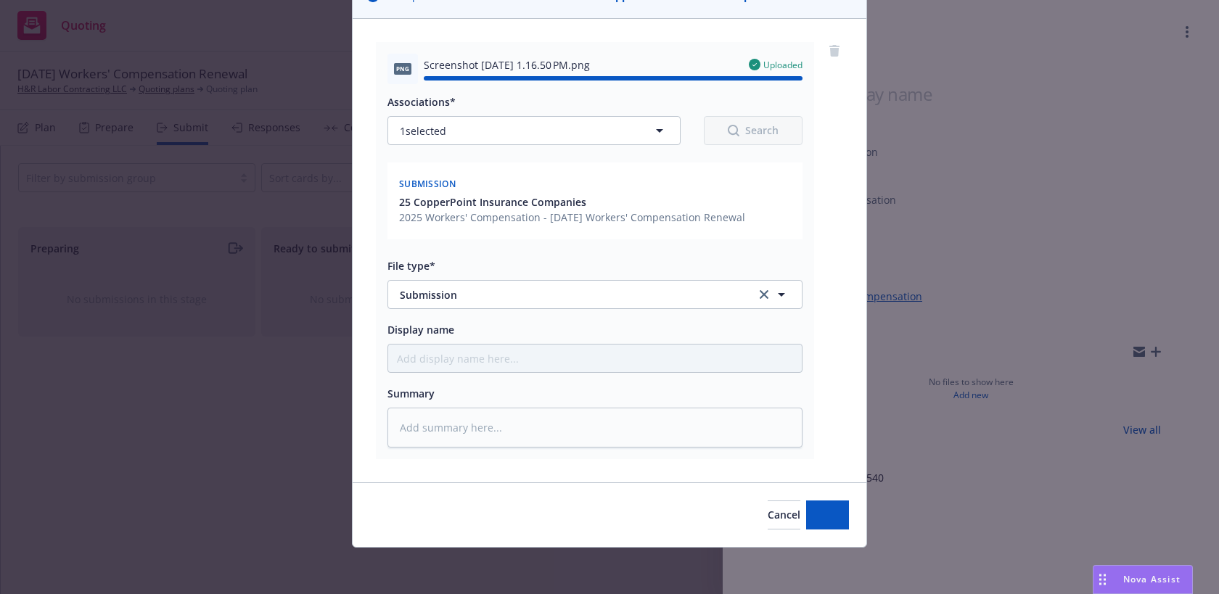
type textarea "x"
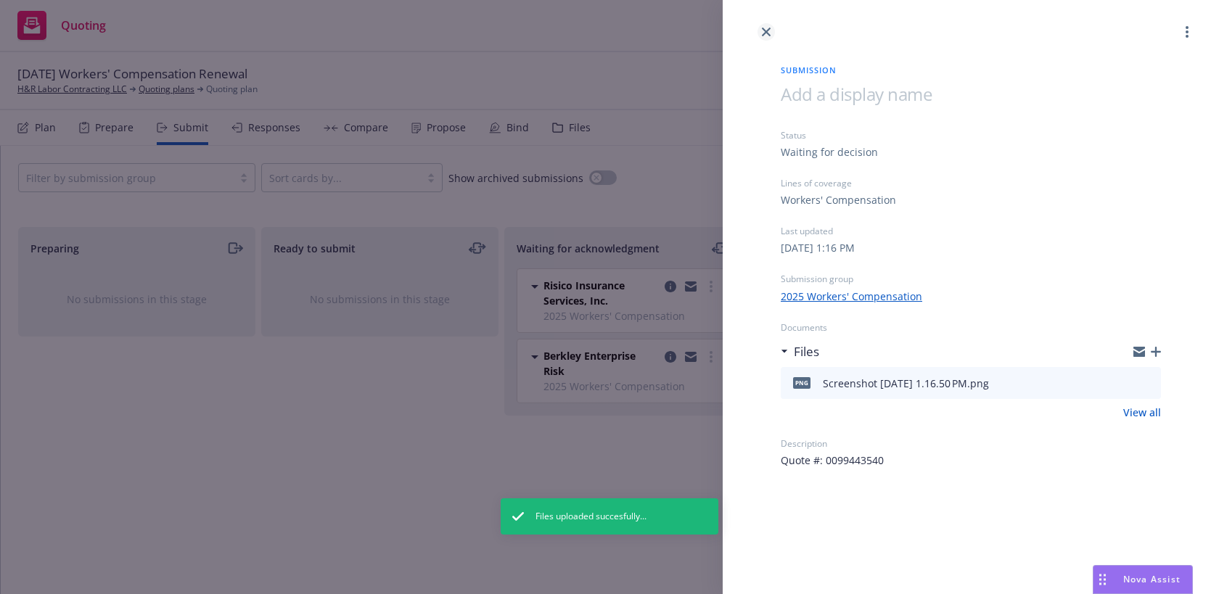
click at [768, 34] on icon "close" at bounding box center [766, 32] width 9 height 9
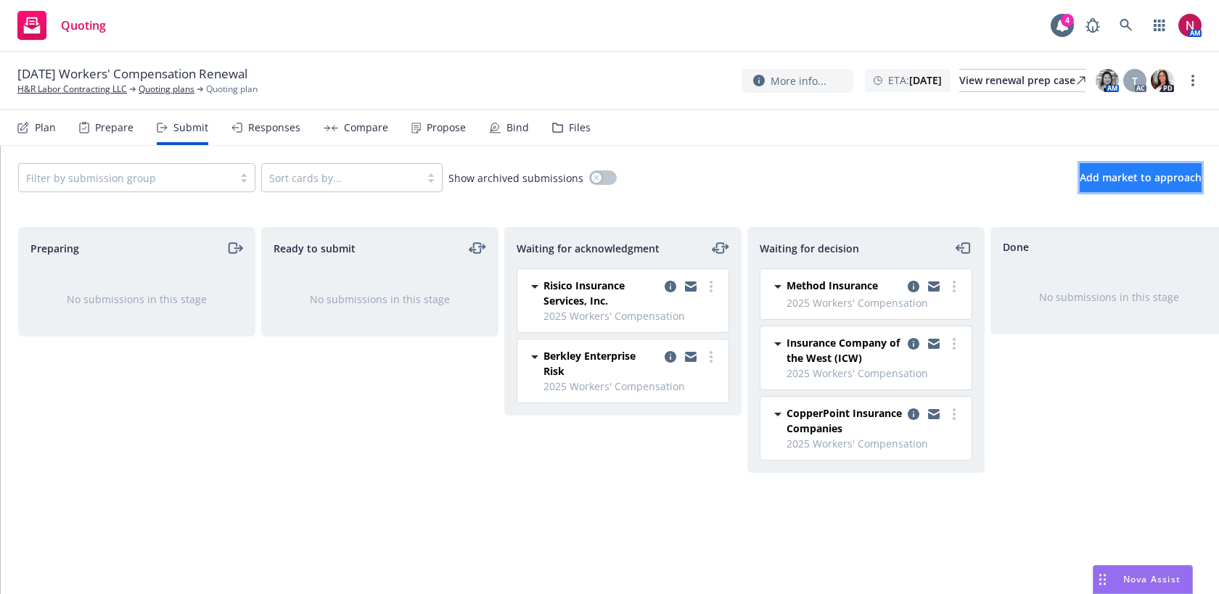
click at [1141, 174] on span "Add market to approach" at bounding box center [1141, 177] width 122 height 14
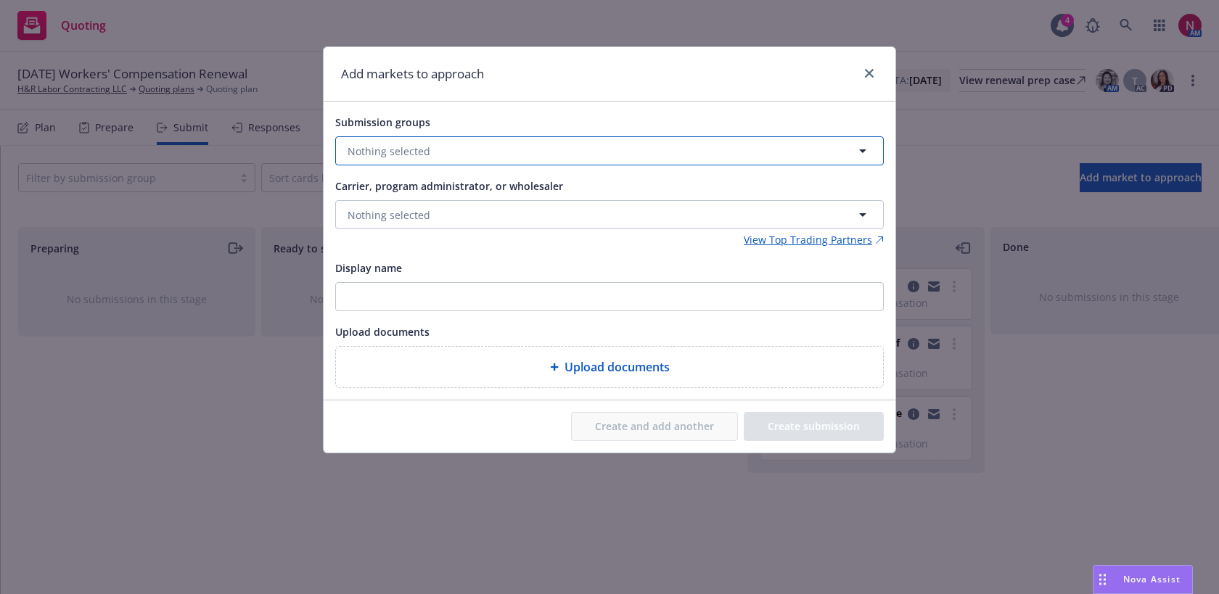
click at [512, 155] on button "Nothing selected" at bounding box center [609, 150] width 548 height 29
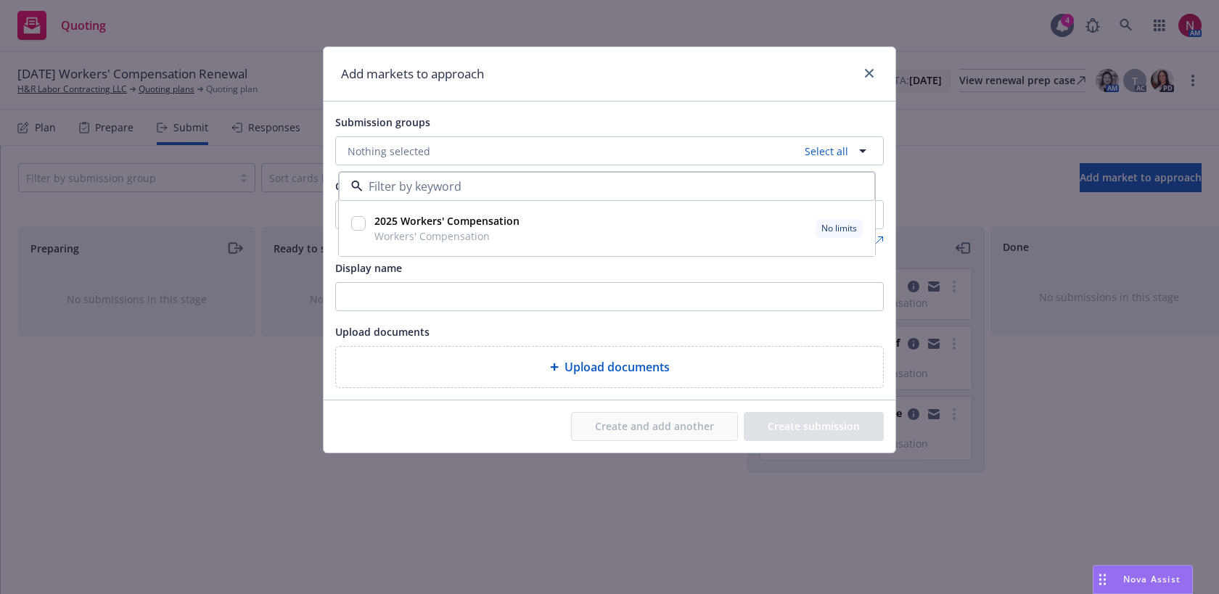
click at [358, 221] on input "checkbox" at bounding box center [358, 223] width 15 height 15
checkbox input "true"
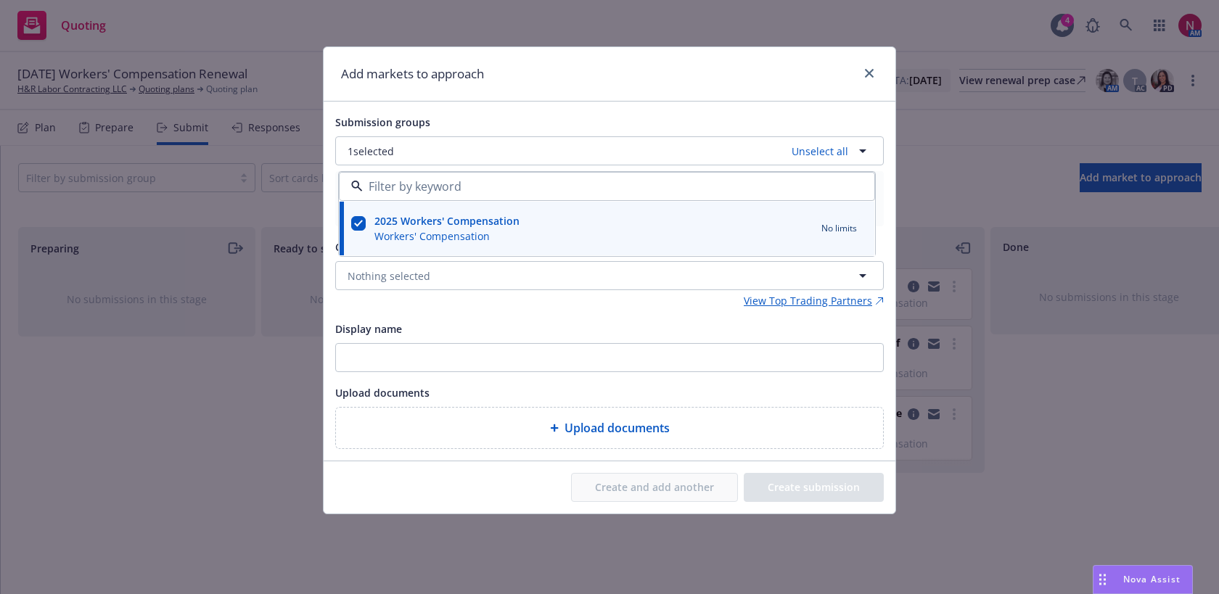
click at [559, 104] on div "Submission groups 1 selected Unselect all 2025 Workers' Compensation Workers' C…" at bounding box center [610, 281] width 572 height 359
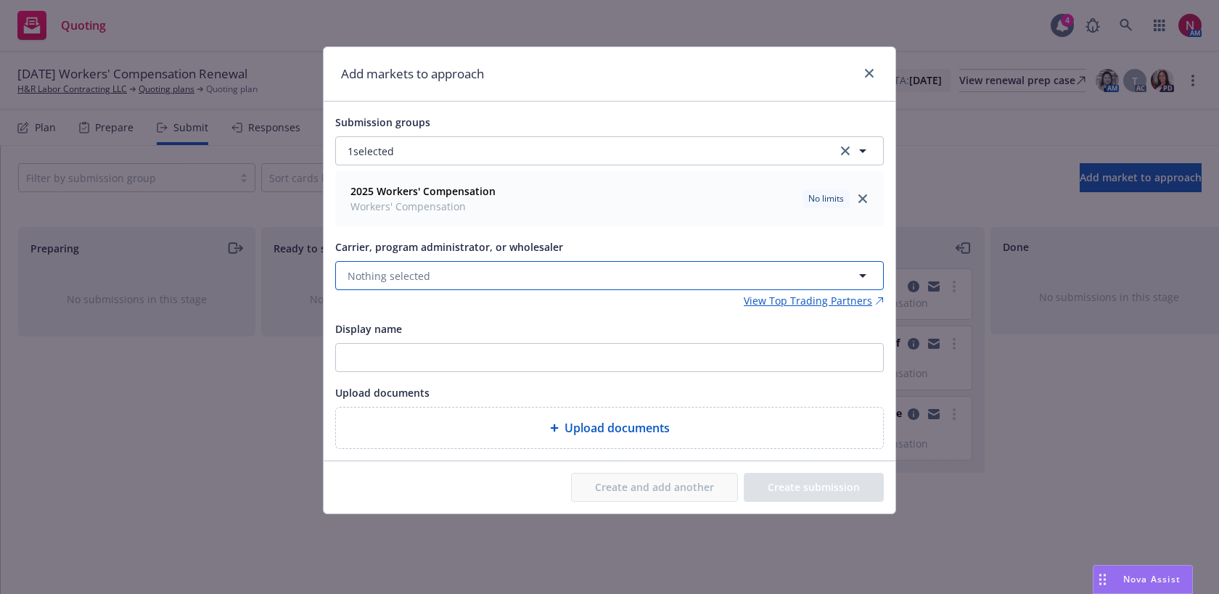
click at [506, 284] on button "Nothing selected" at bounding box center [609, 275] width 548 height 29
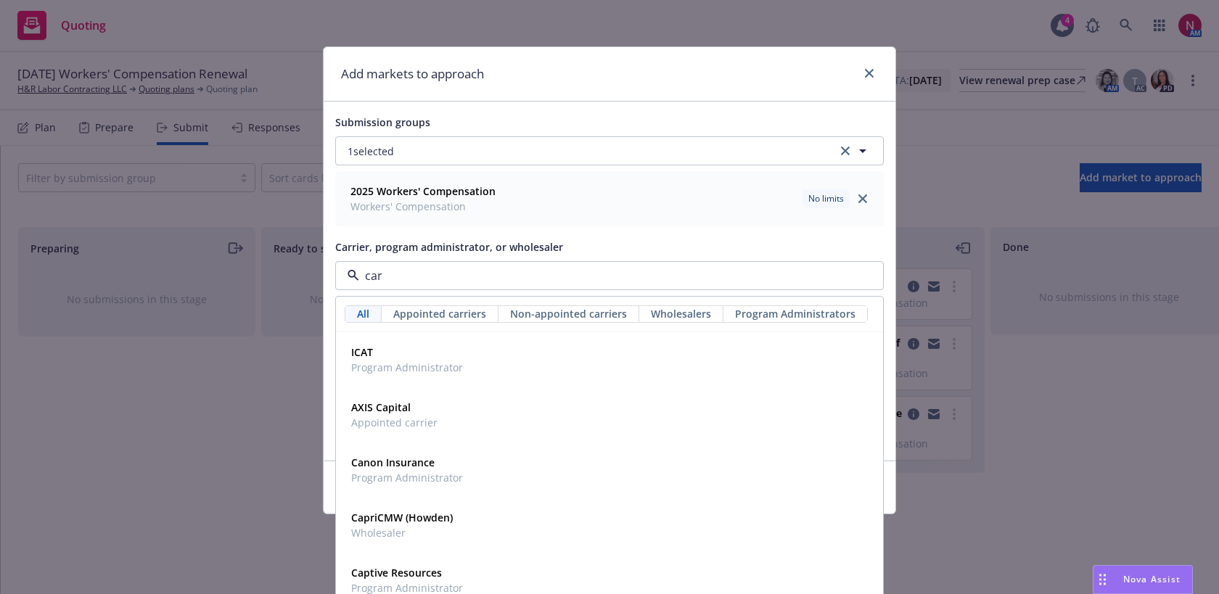
type input "care"
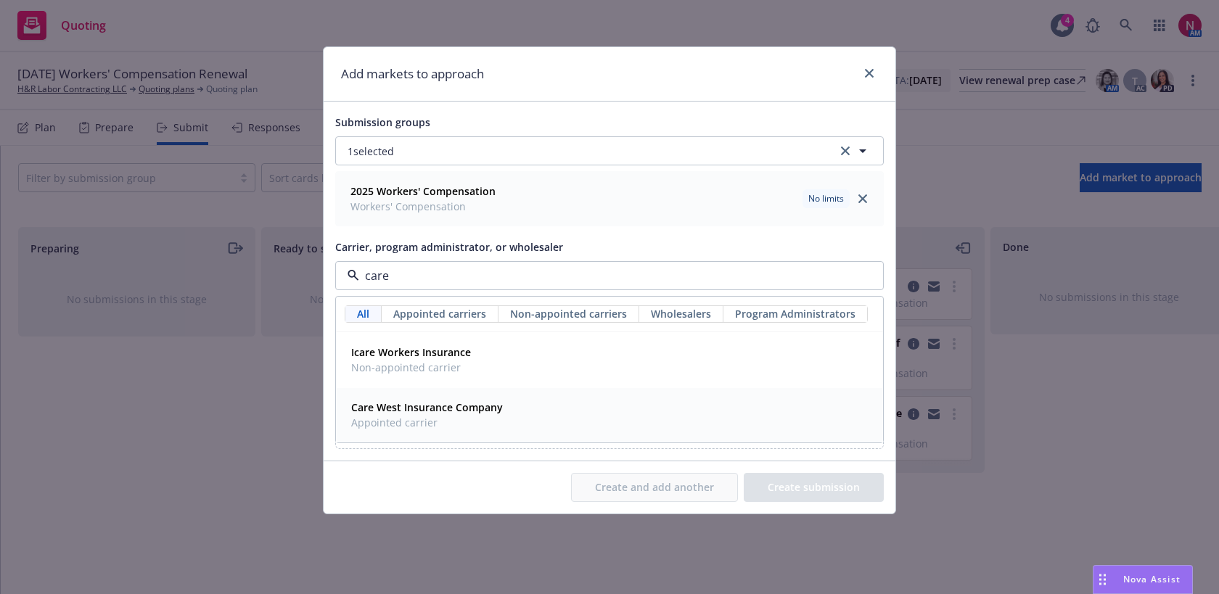
click at [498, 419] on span "Appointed carrier" at bounding box center [427, 422] width 152 height 15
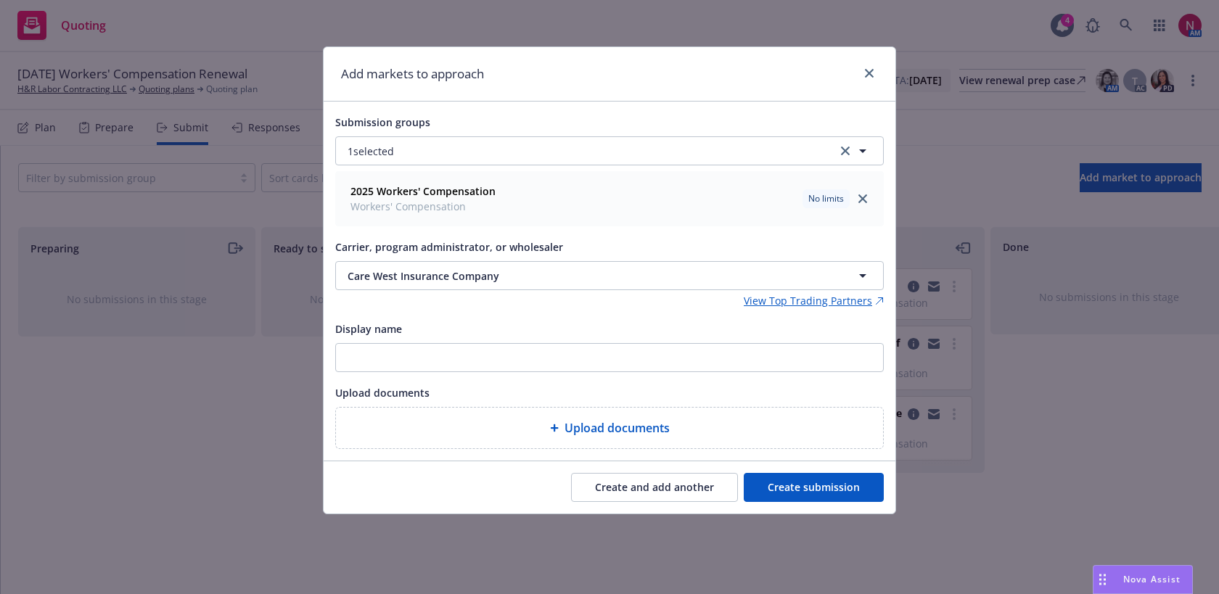
click at [842, 485] on button "Create submission" at bounding box center [814, 487] width 140 height 29
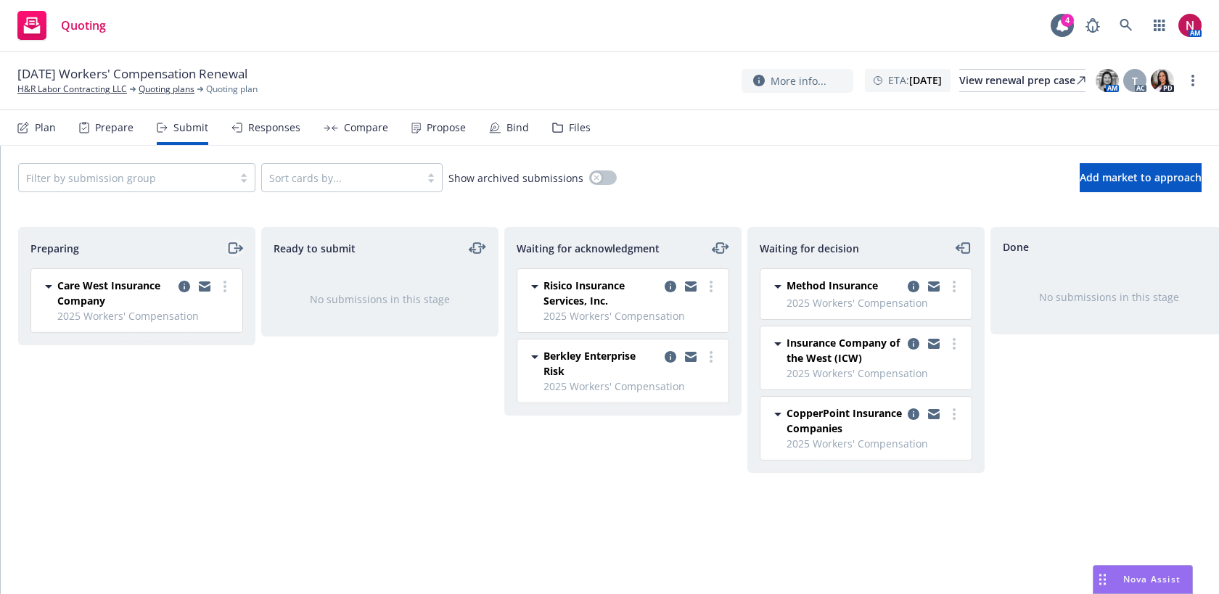
click at [235, 248] on icon "moveRight" at bounding box center [237, 248] width 7 height 0
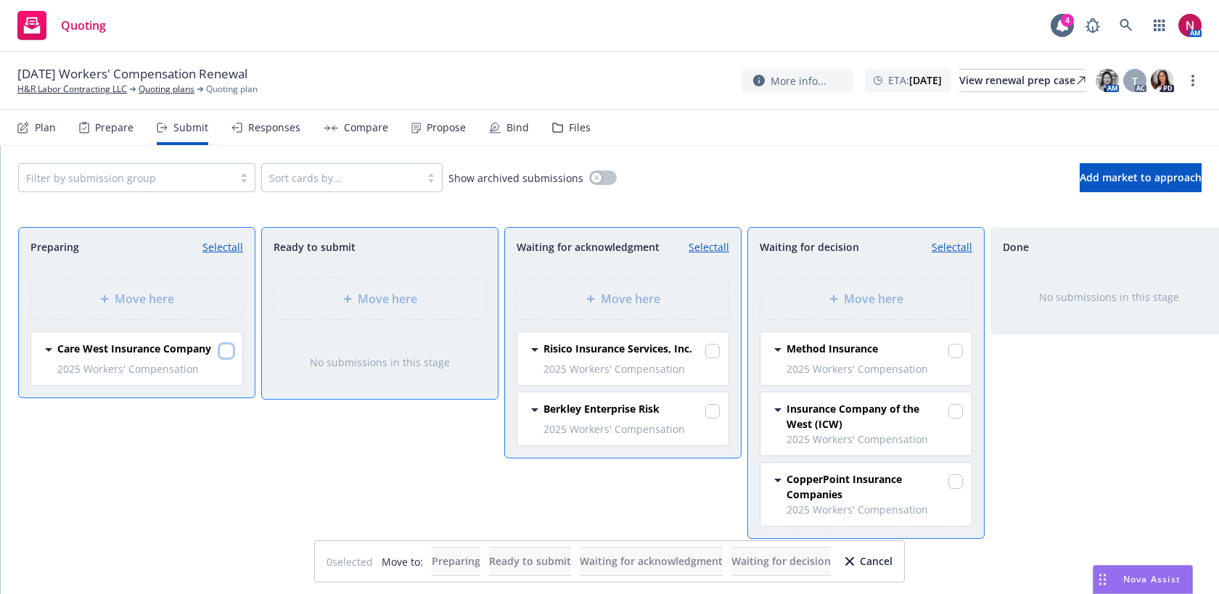
click at [227, 349] on input "checkbox" at bounding box center [226, 351] width 15 height 15
checkbox input "true"
click at [617, 297] on span "Move here" at bounding box center [630, 298] width 59 height 17
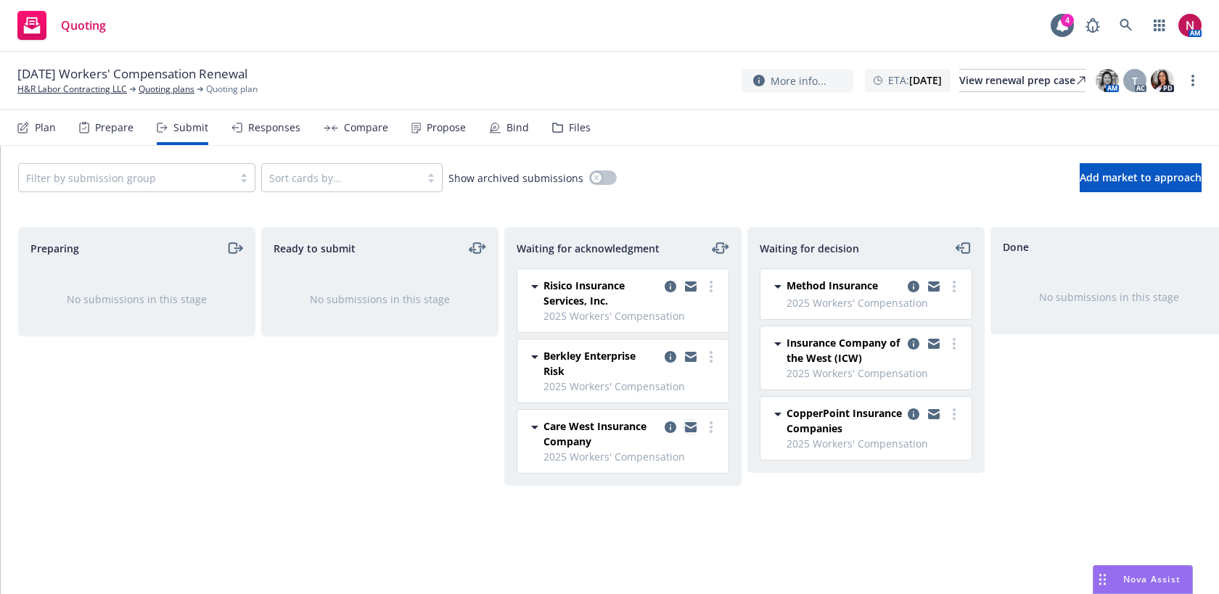
click at [690, 427] on icon "copy logging email" at bounding box center [691, 427] width 12 height 10
click at [1107, 170] on span "Add market to approach" at bounding box center [1141, 177] width 122 height 14
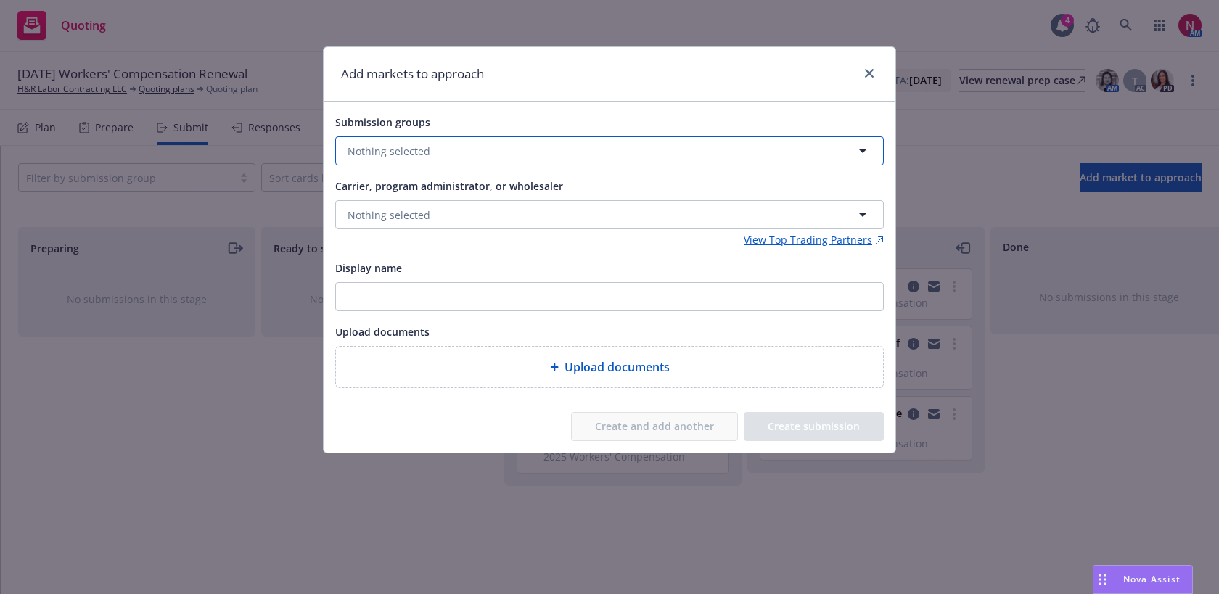
click at [455, 147] on button "Nothing selected" at bounding box center [609, 150] width 548 height 29
click at [356, 229] on input "checkbox" at bounding box center [358, 223] width 15 height 15
checkbox input "true"
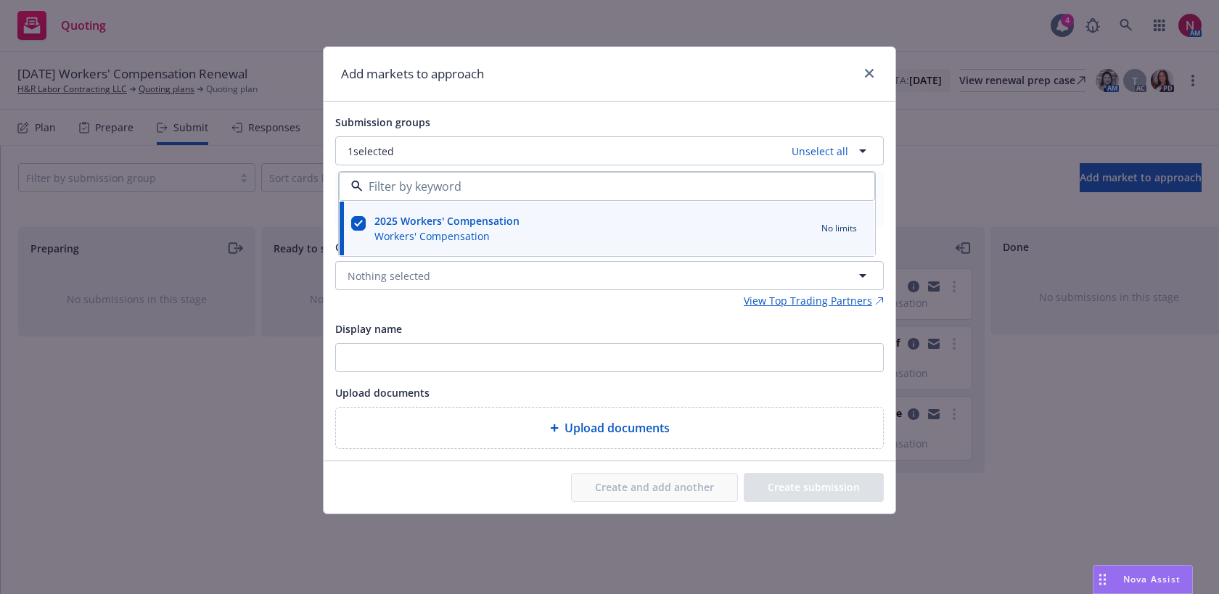
click at [520, 113] on div "Submission groups" at bounding box center [609, 121] width 548 height 17
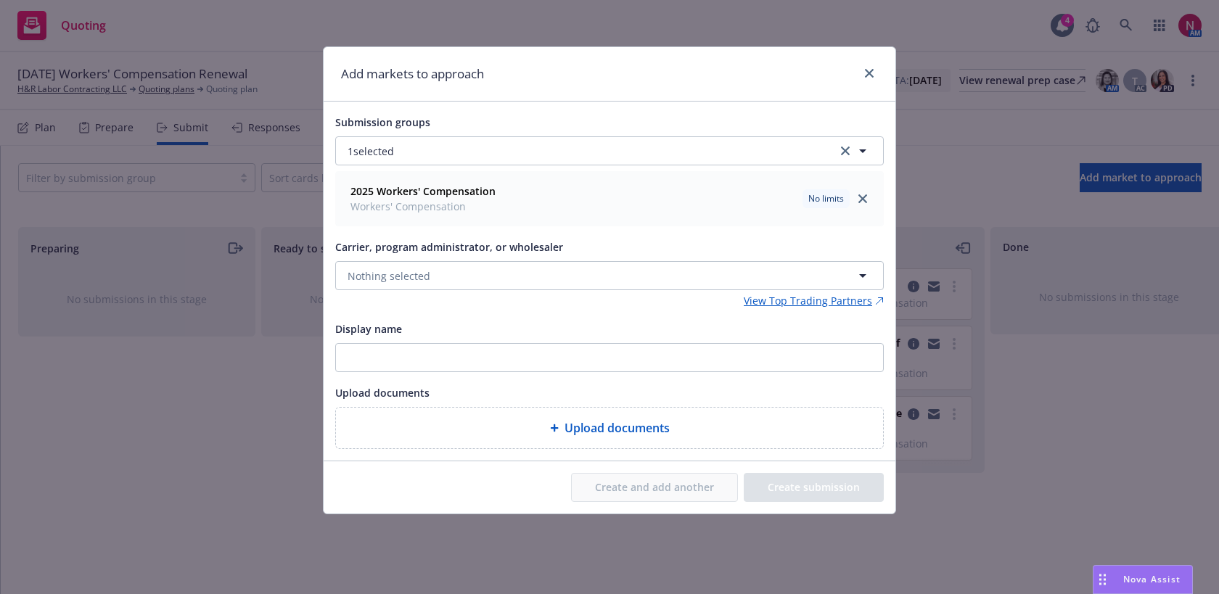
click at [489, 292] on div "Carrier, program administrator, or wholesaler Nothing selected View Top Trading…" at bounding box center [609, 273] width 548 height 70
click at [485, 281] on button "Nothing selected" at bounding box center [609, 275] width 548 height 29
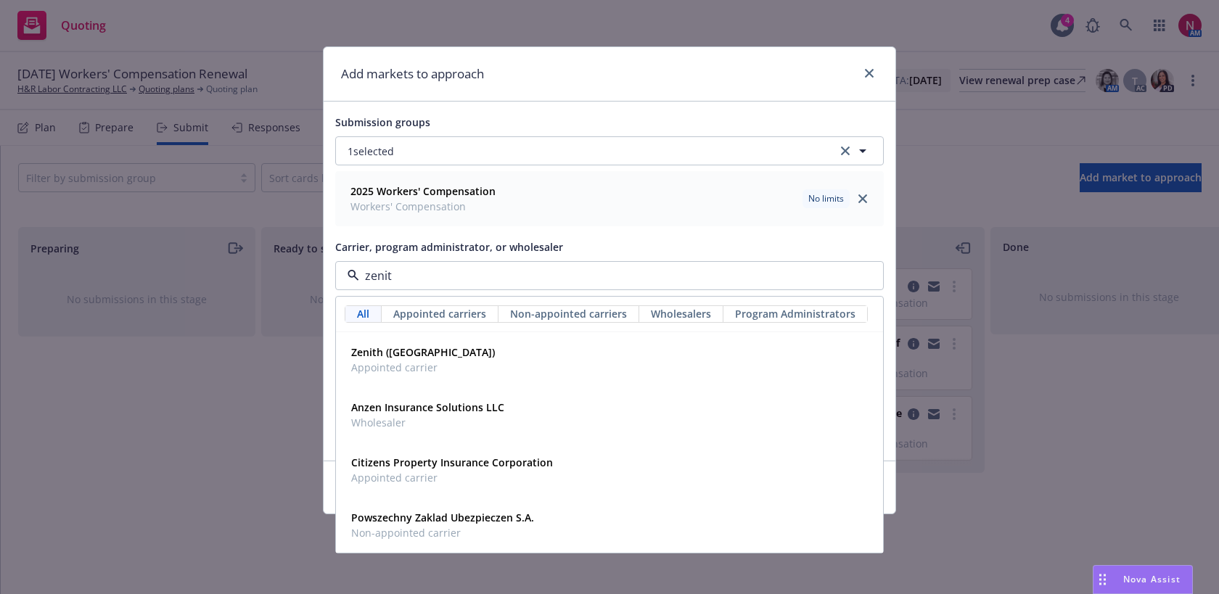
type input "zenith"
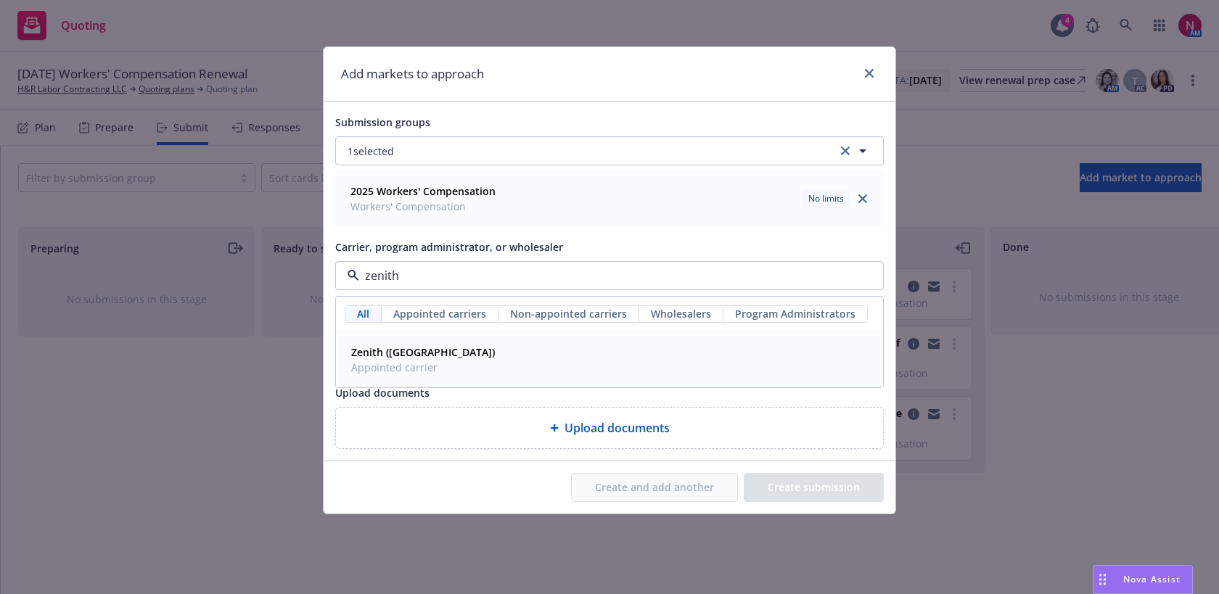
click at [520, 366] on div "Zenith (Fairfax) Appointed carrier" at bounding box center [609, 360] width 528 height 36
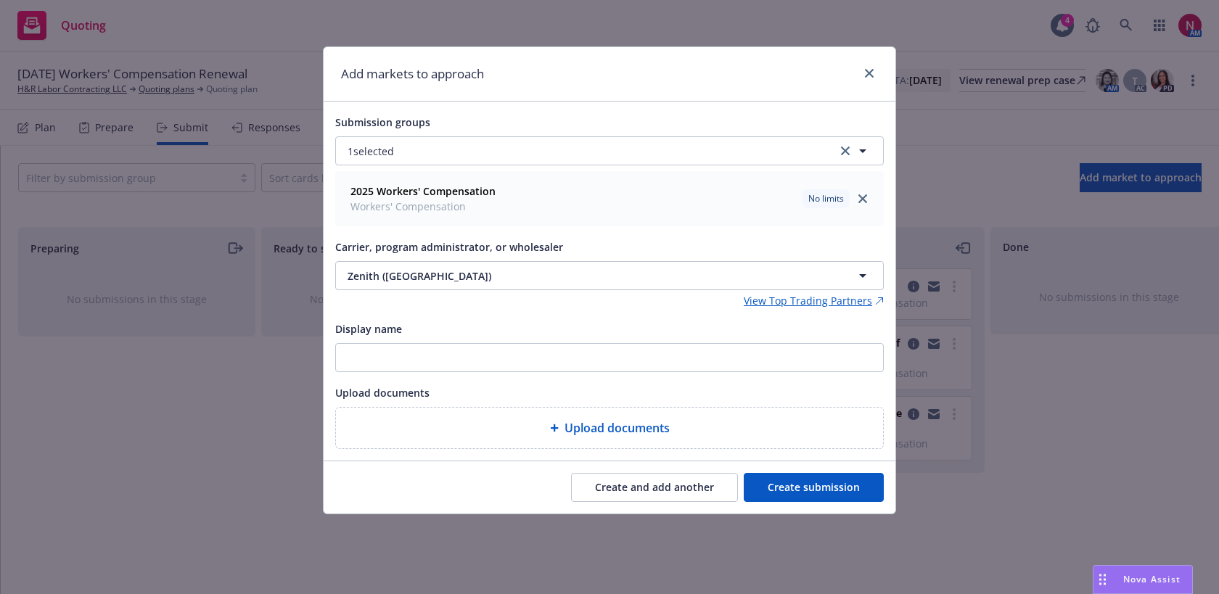
click at [786, 485] on button "Create submission" at bounding box center [814, 487] width 140 height 29
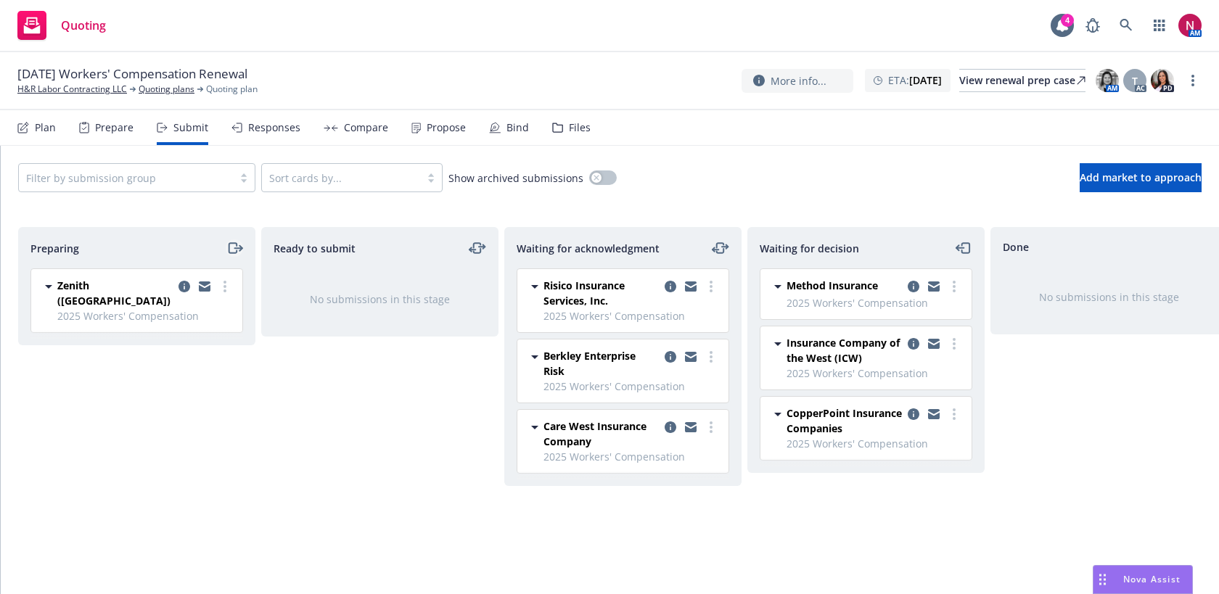
click at [236, 248] on icon "moveRight" at bounding box center [237, 248] width 7 height 0
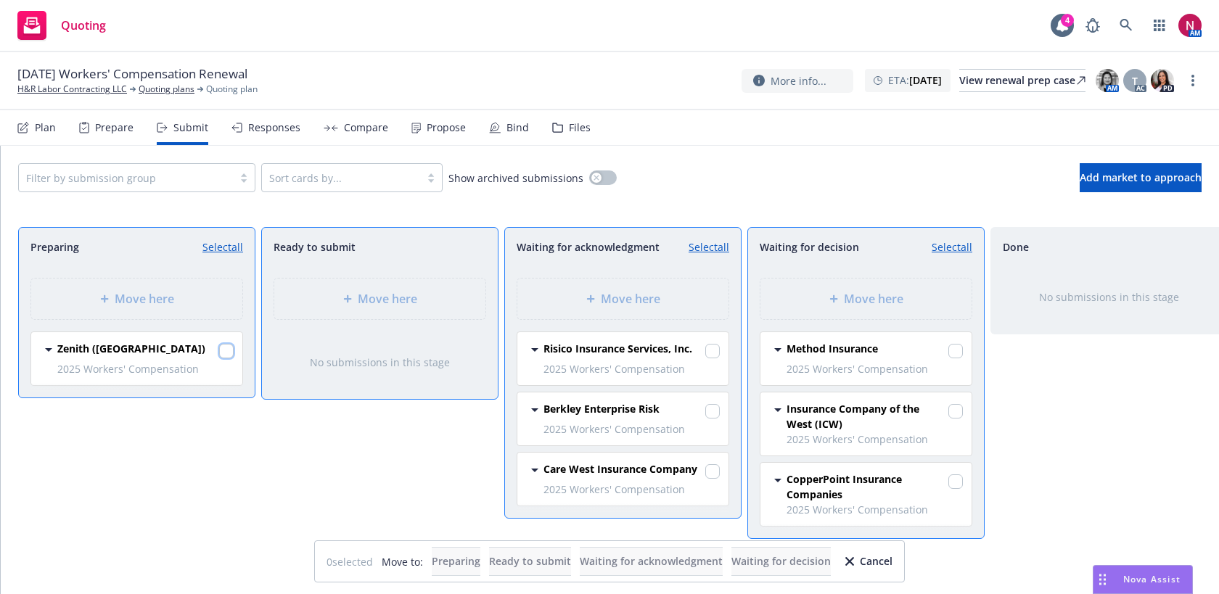
click at [225, 350] on input "checkbox" at bounding box center [226, 351] width 15 height 15
checkbox input "true"
click at [548, 284] on div "Move here" at bounding box center [622, 299] width 211 height 41
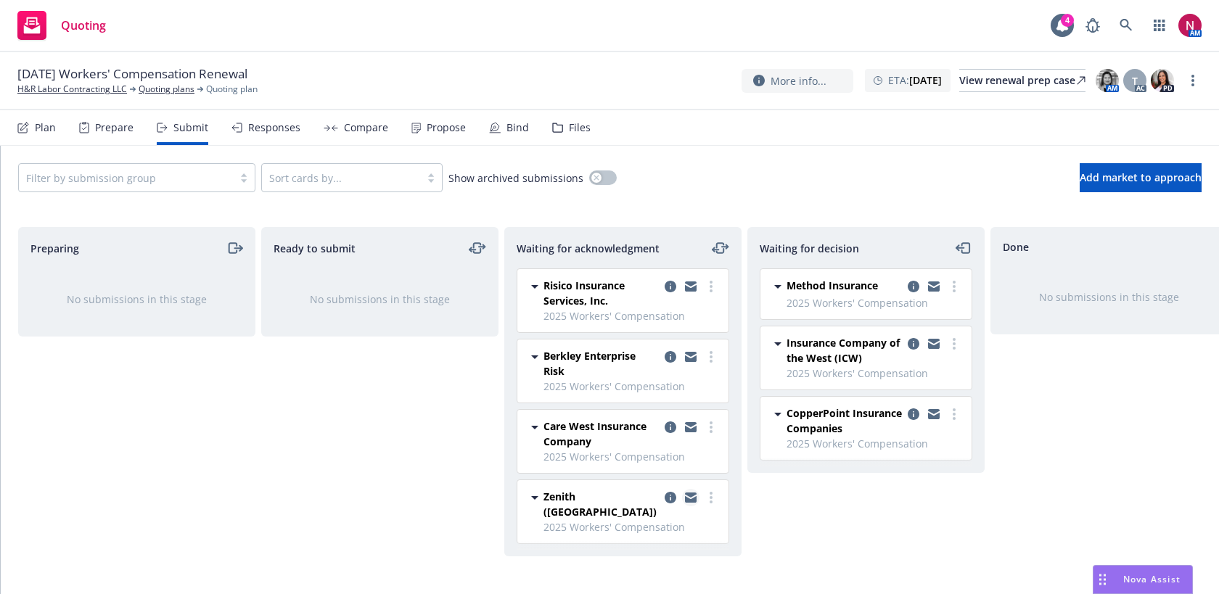
click at [694, 497] on icon "copy logging email" at bounding box center [691, 499] width 12 height 7
